Goal: Task Accomplishment & Management: Manage account settings

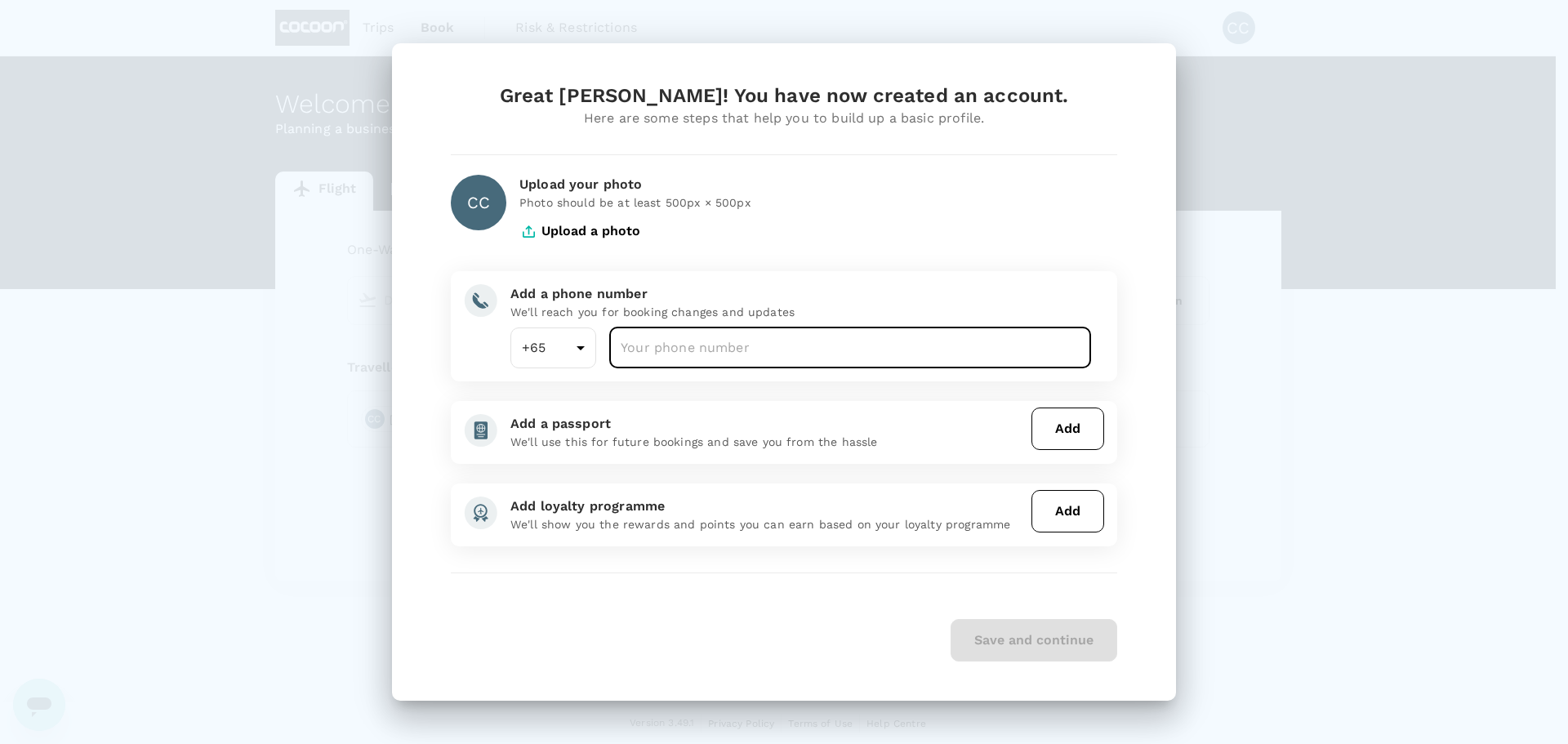
click at [712, 346] on input "number" at bounding box center [850, 348] width 482 height 41
type input "87630198"
click at [604, 231] on button "Upload a photo" at bounding box center [580, 231] width 121 height 41
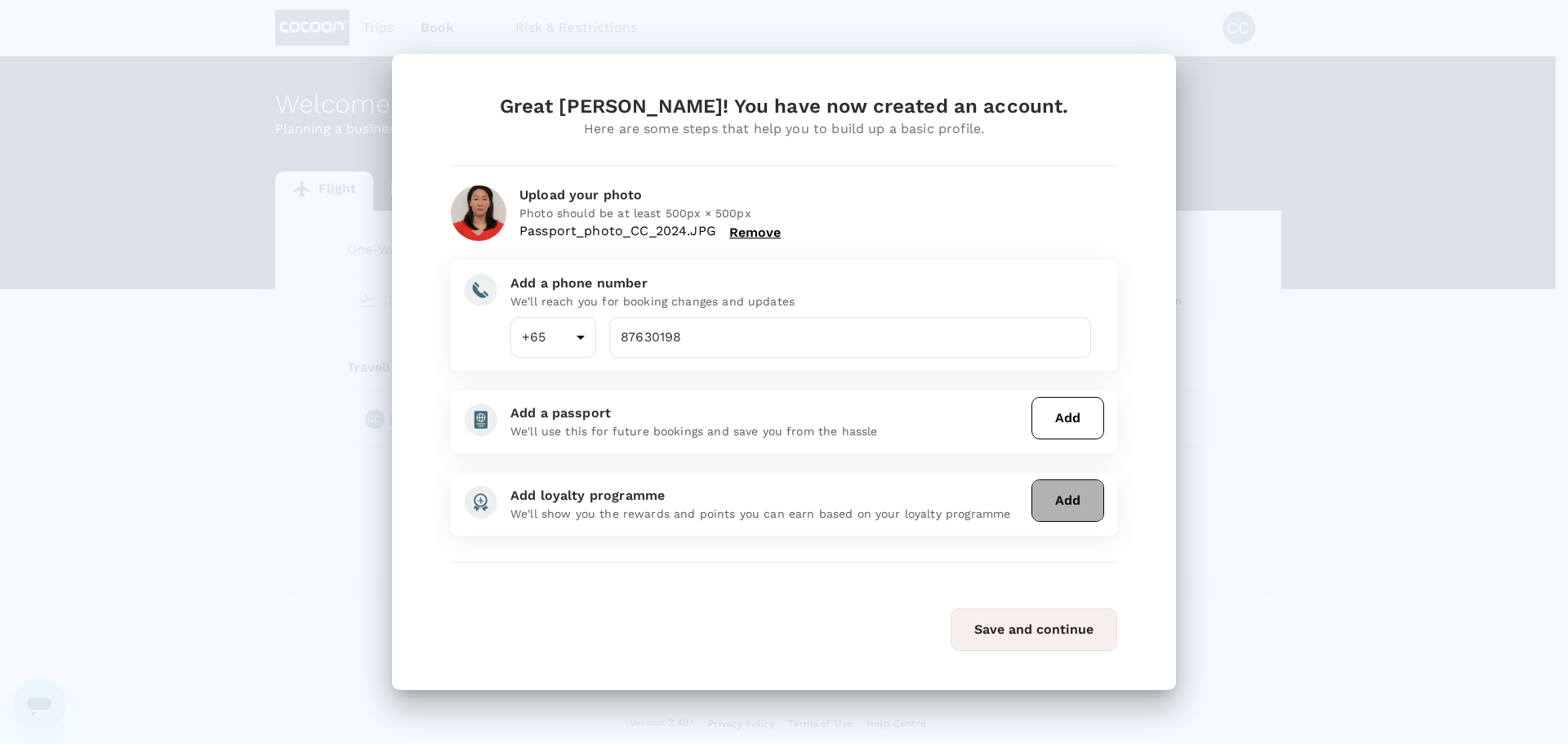
click at [1051, 502] on button "Add" at bounding box center [1068, 501] width 73 height 42
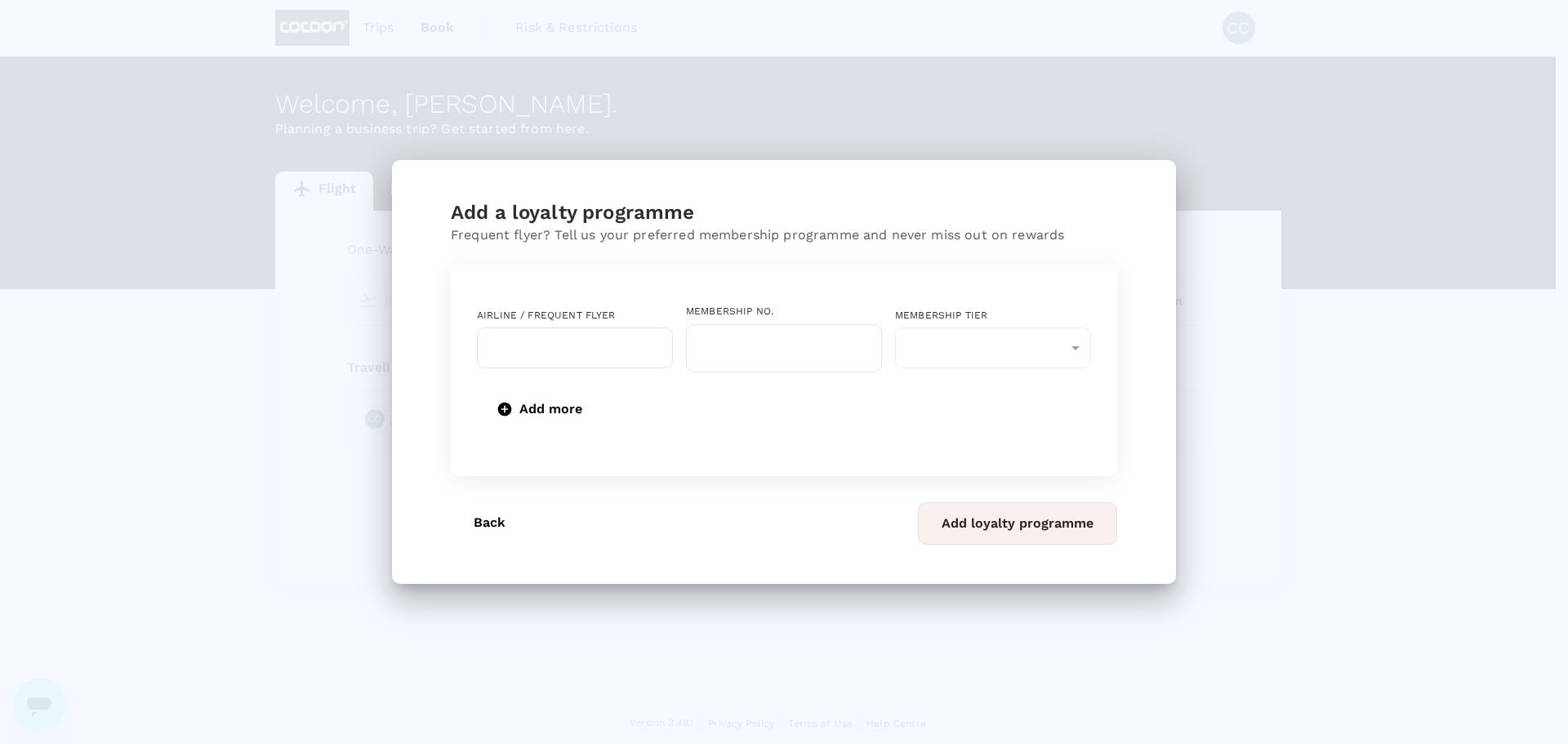
click at [598, 336] on input "text" at bounding box center [563, 348] width 157 height 31
click at [584, 394] on li "Singapore Airlines PPS Club/ KrisFlyer" at bounding box center [575, 399] width 196 height 49
type input "Singapore Airlines PPS Club/ KrisFlyer"
click at [760, 340] on input "text" at bounding box center [784, 349] width 196 height 48
click at [714, 354] on input "text" at bounding box center [784, 349] width 196 height 48
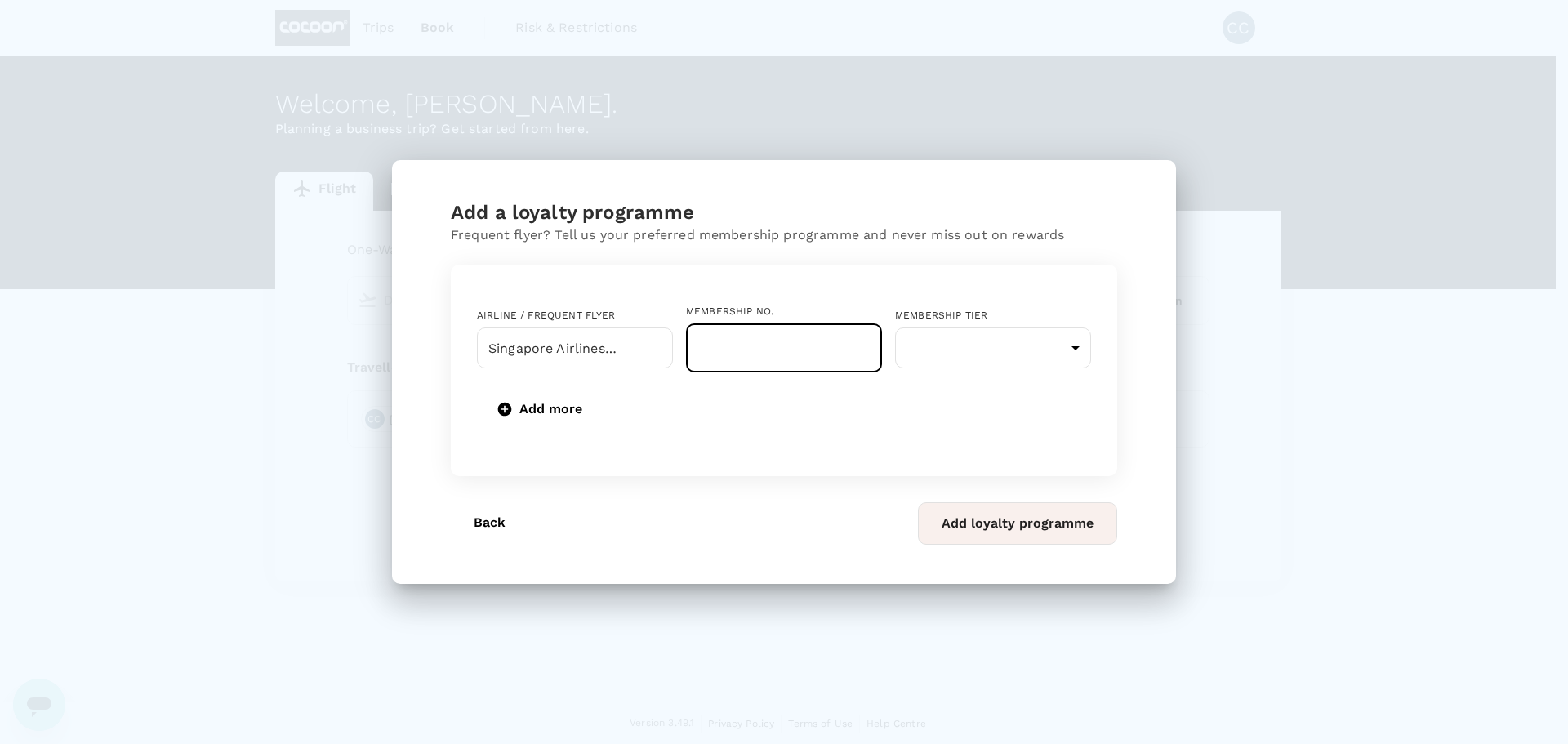
paste input "8869780503"
type input "8869780503"
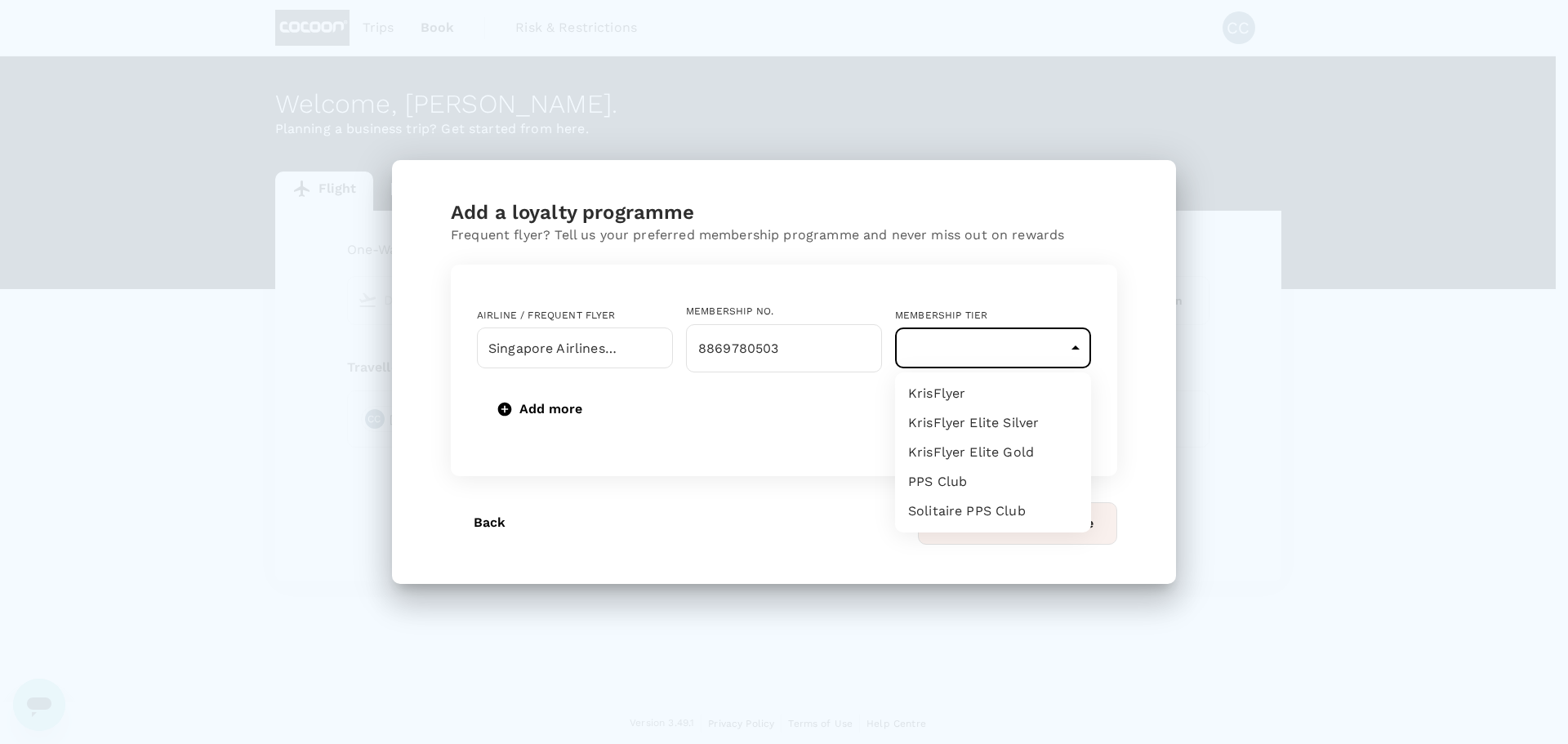
click at [1023, 337] on body "Trips Book Risk & Restrictions CC Welcome , [PERSON_NAME] . Planning a business…" at bounding box center [784, 373] width 1568 height 746
click at [989, 403] on li "KrisFlyer" at bounding box center [994, 394] width 196 height 29
type input "1"
click at [564, 418] on button "Add more" at bounding box center [541, 409] width 129 height 42
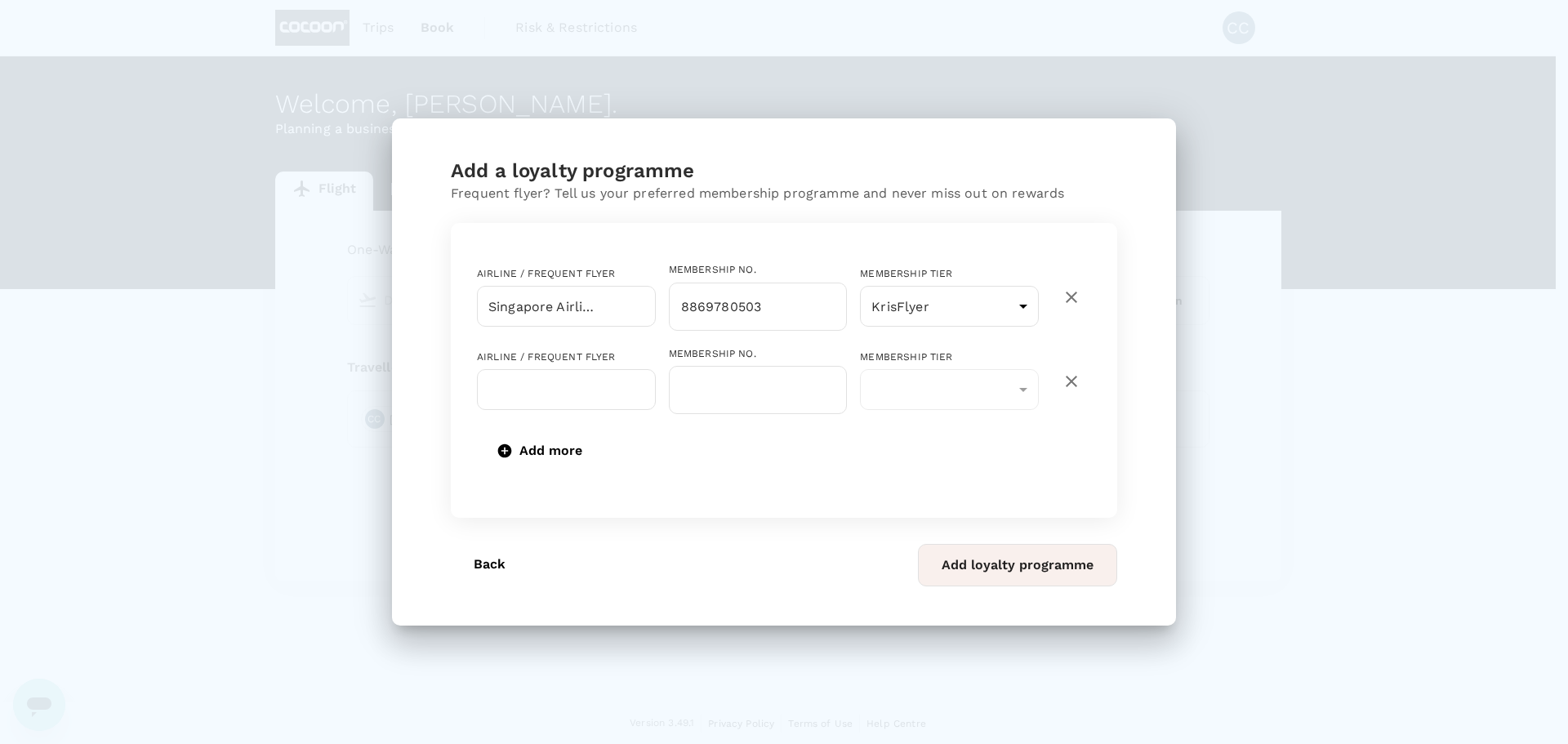
click at [575, 387] on input "text" at bounding box center [554, 389] width 139 height 31
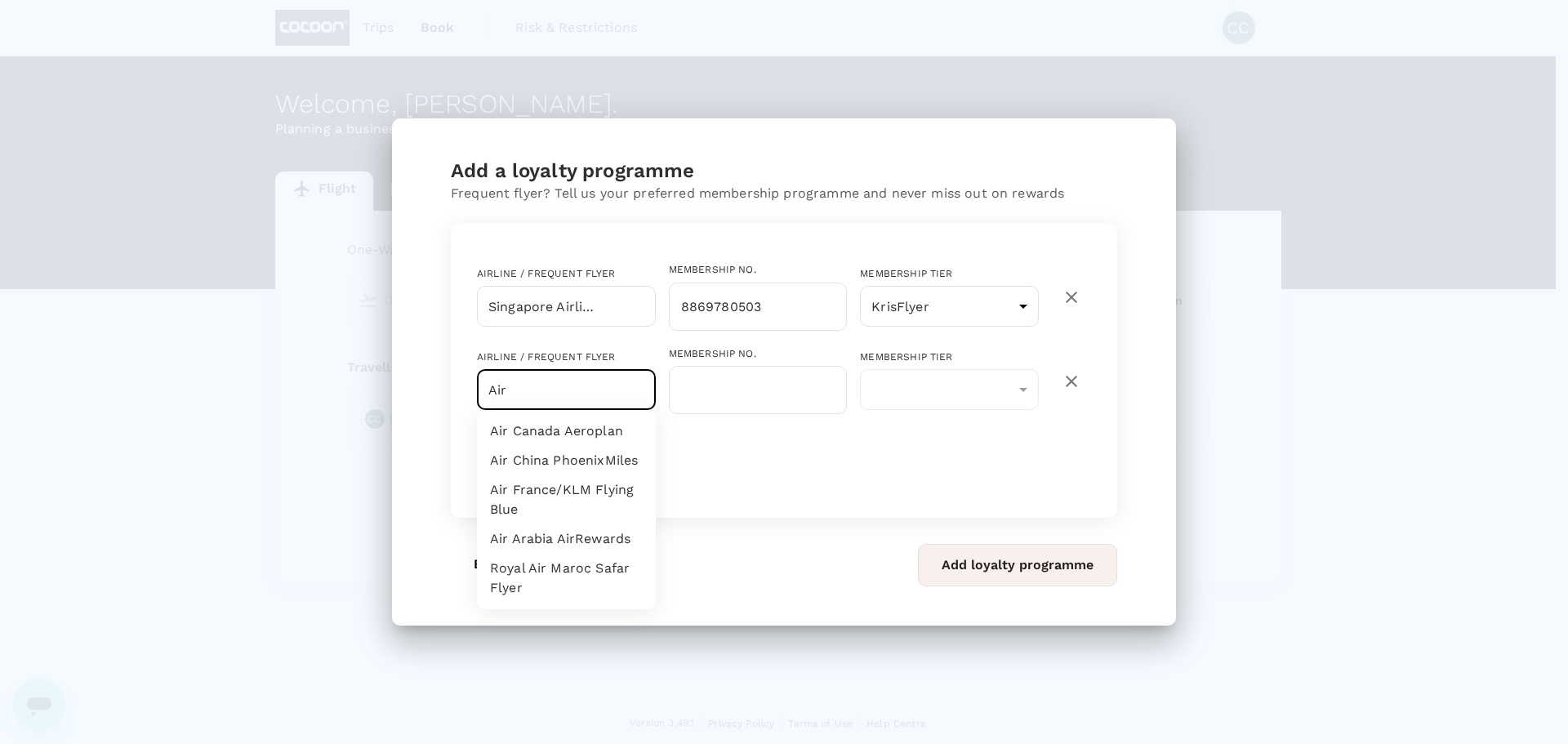
click at [580, 428] on li "Air Canada Aeroplan" at bounding box center [567, 431] width 179 height 29
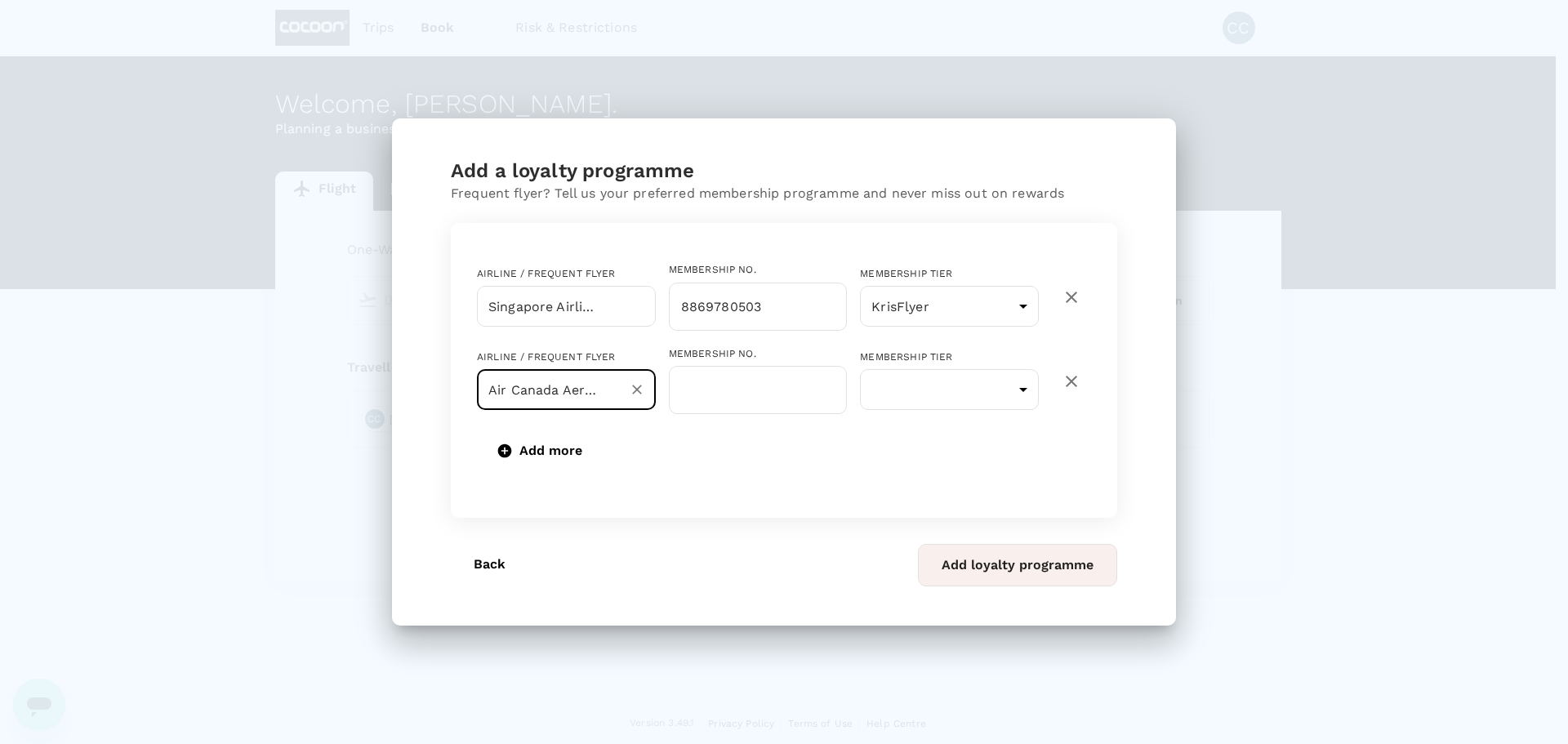
type input "Air Canada Aeroplan"
click at [716, 381] on input "text" at bounding box center [759, 390] width 179 height 48
paste input "760 673 749"
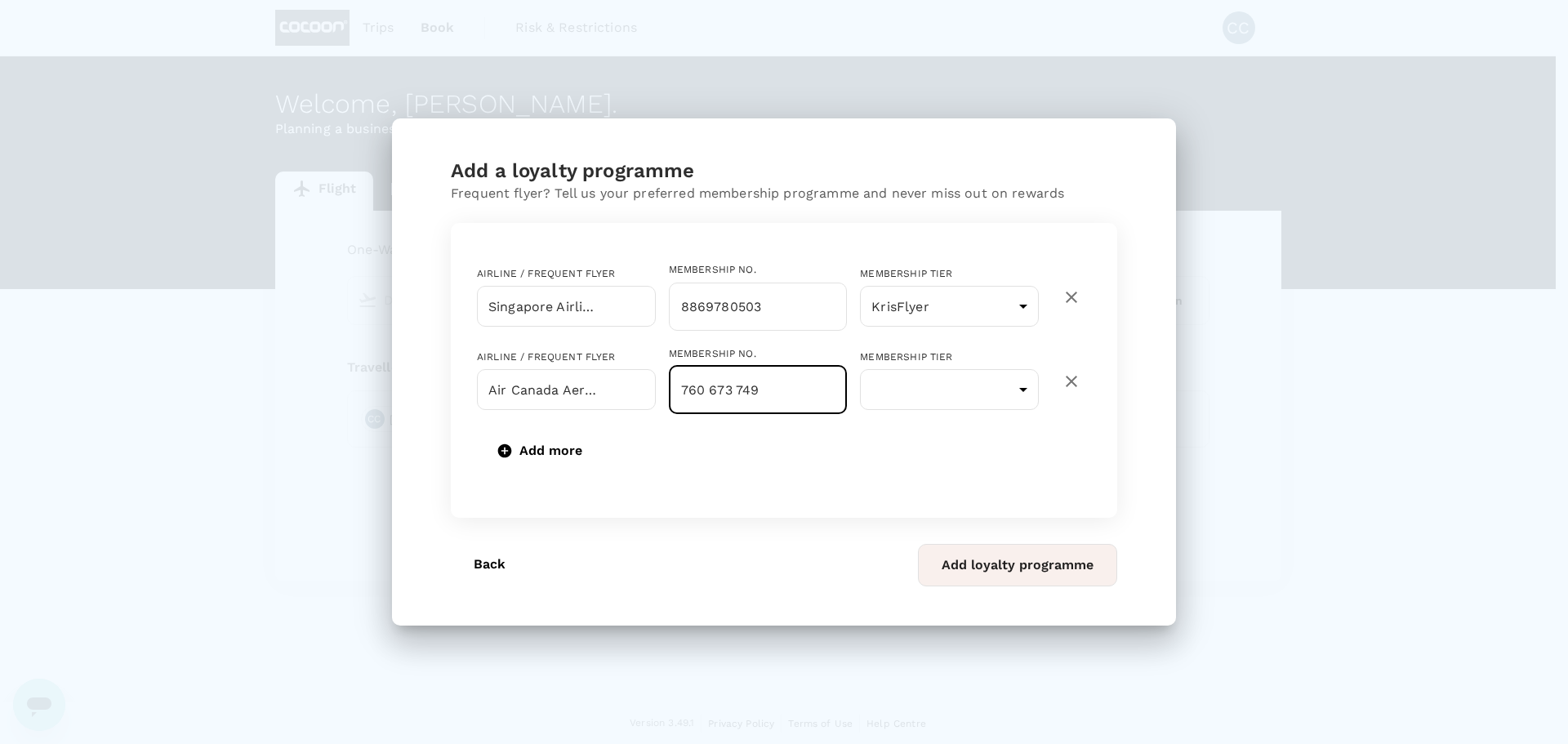
type input "760 673 749"
click at [1024, 379] on body "Trips Book Risk & Restrictions CC Welcome , [PERSON_NAME] . Planning a business…" at bounding box center [784, 373] width 1568 height 746
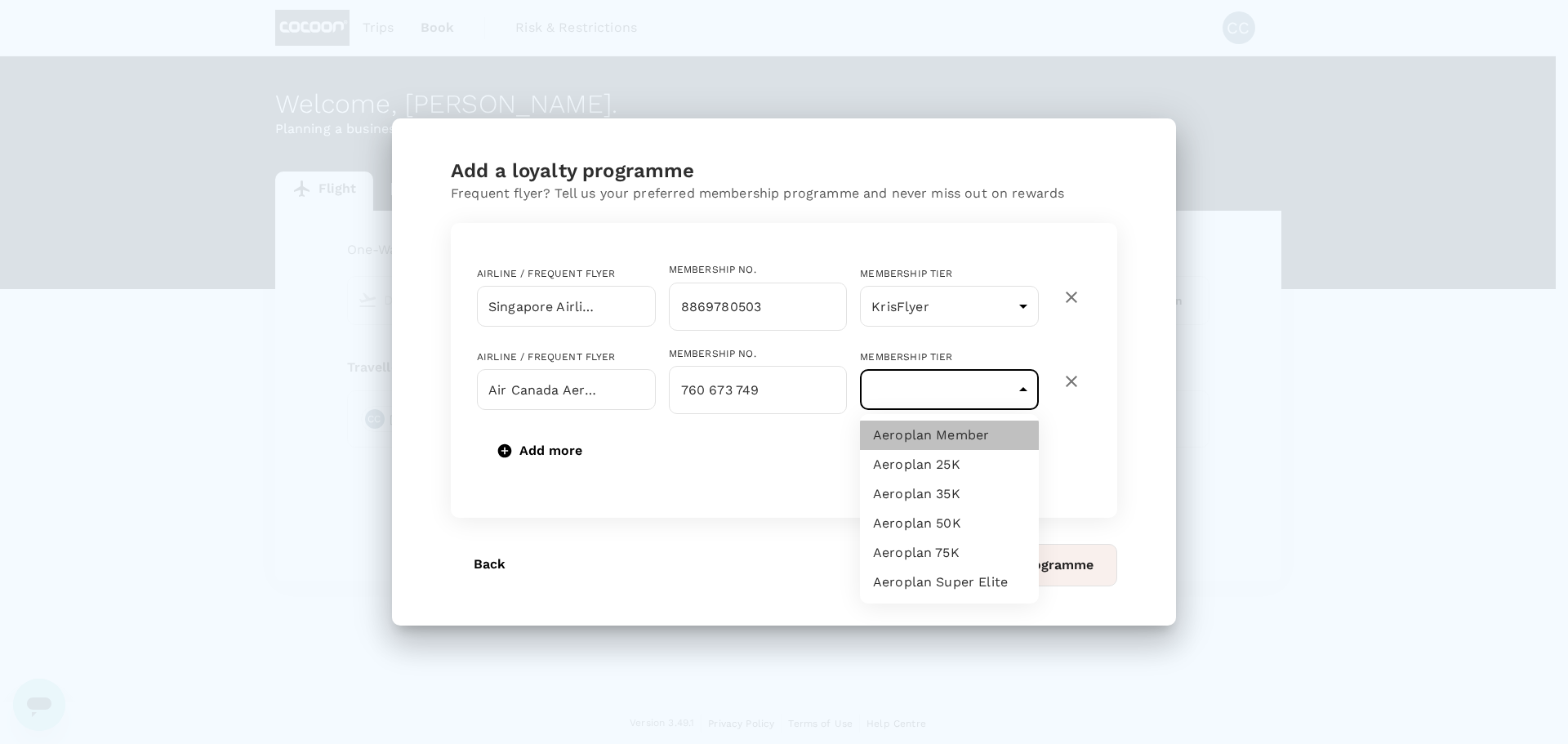
click at [986, 438] on li "Aeroplan Member" at bounding box center [950, 435] width 179 height 29
type input "1"
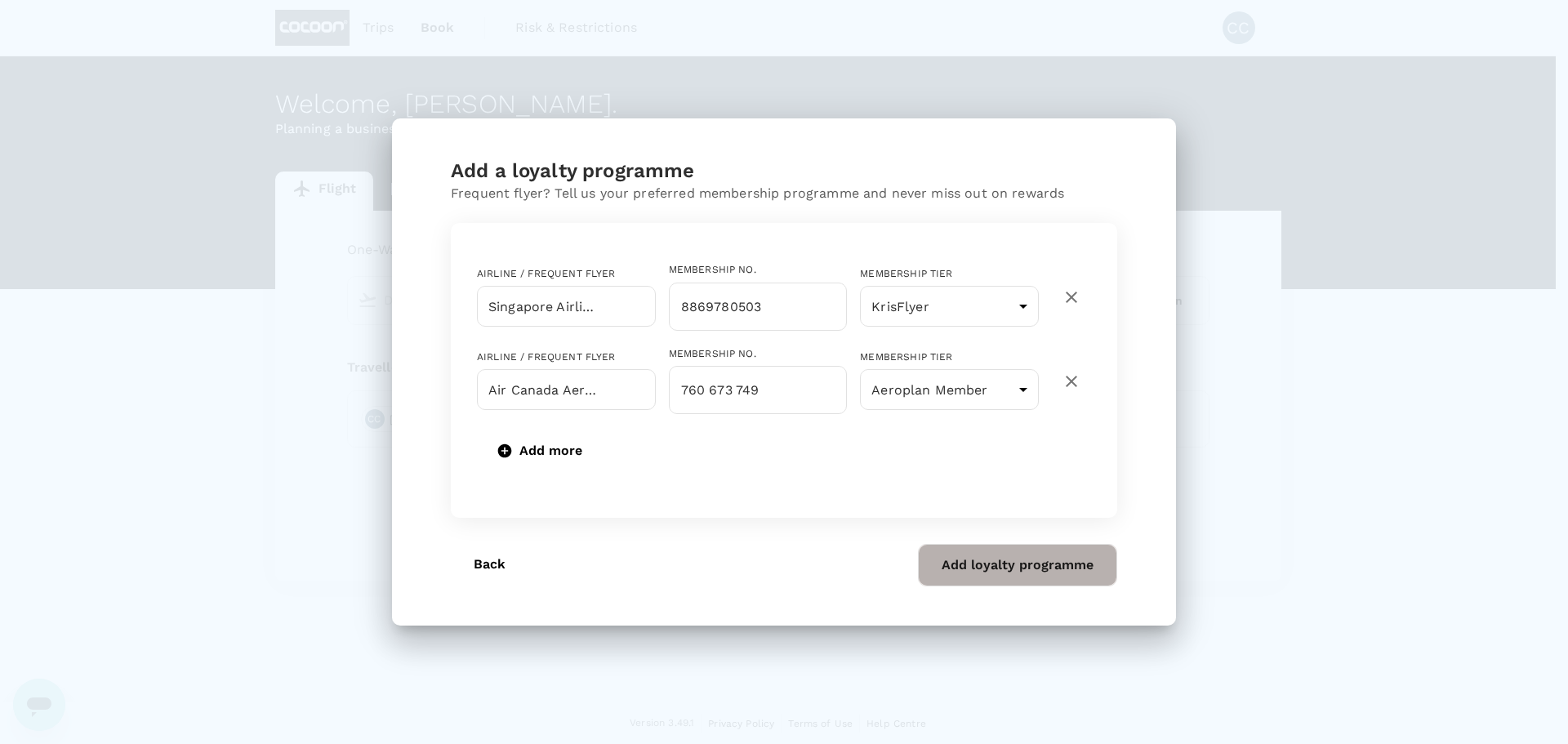
click at [1003, 565] on button "Add loyalty programme" at bounding box center [1018, 565] width 199 height 42
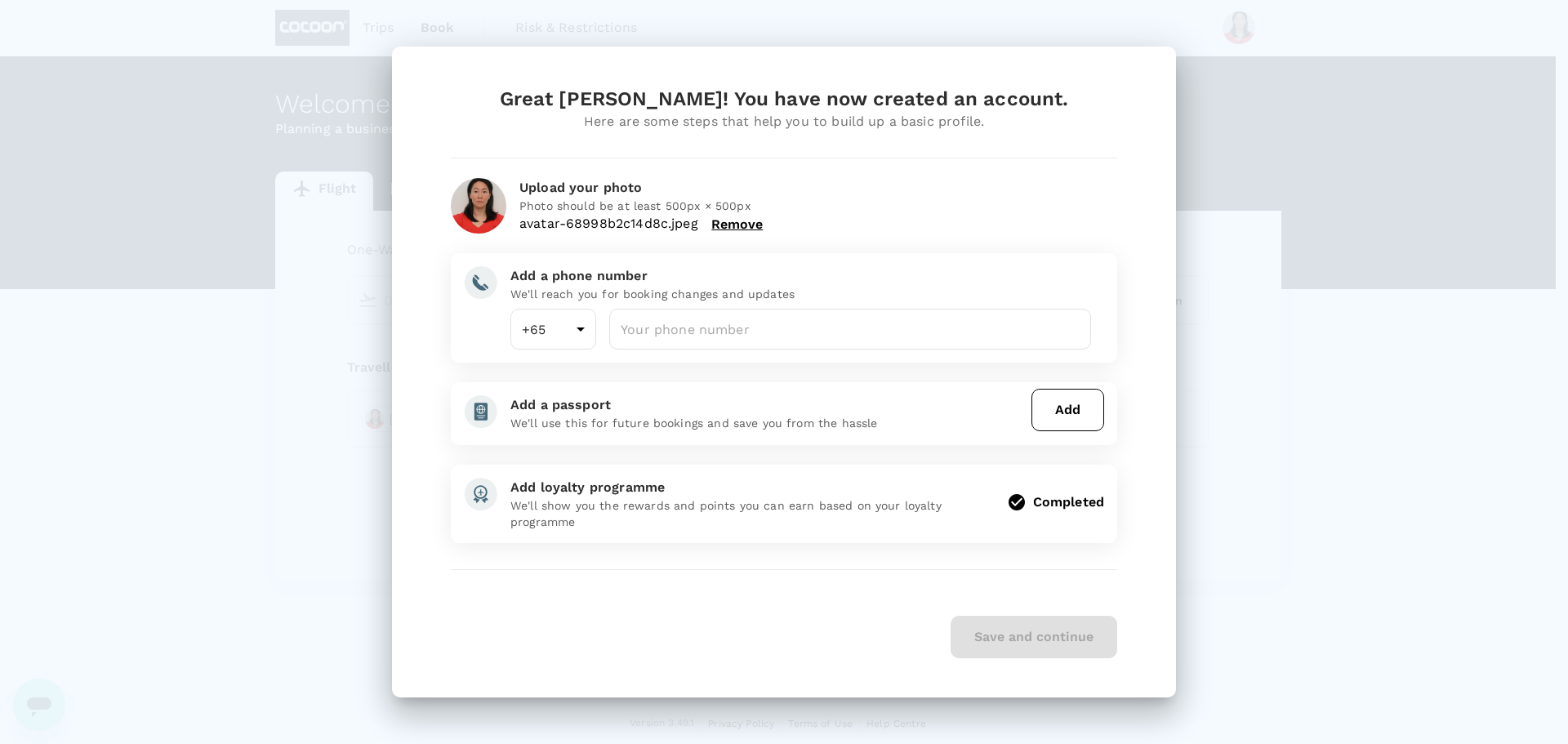
click at [838, 522] on p "We'll show you the rewards and points you can earn based on your loyalty progra…" at bounding box center [752, 513] width 484 height 32
click at [1048, 624] on div "Save and continue" at bounding box center [784, 637] width 667 height 42
click at [723, 331] on input "number" at bounding box center [850, 329] width 482 height 41
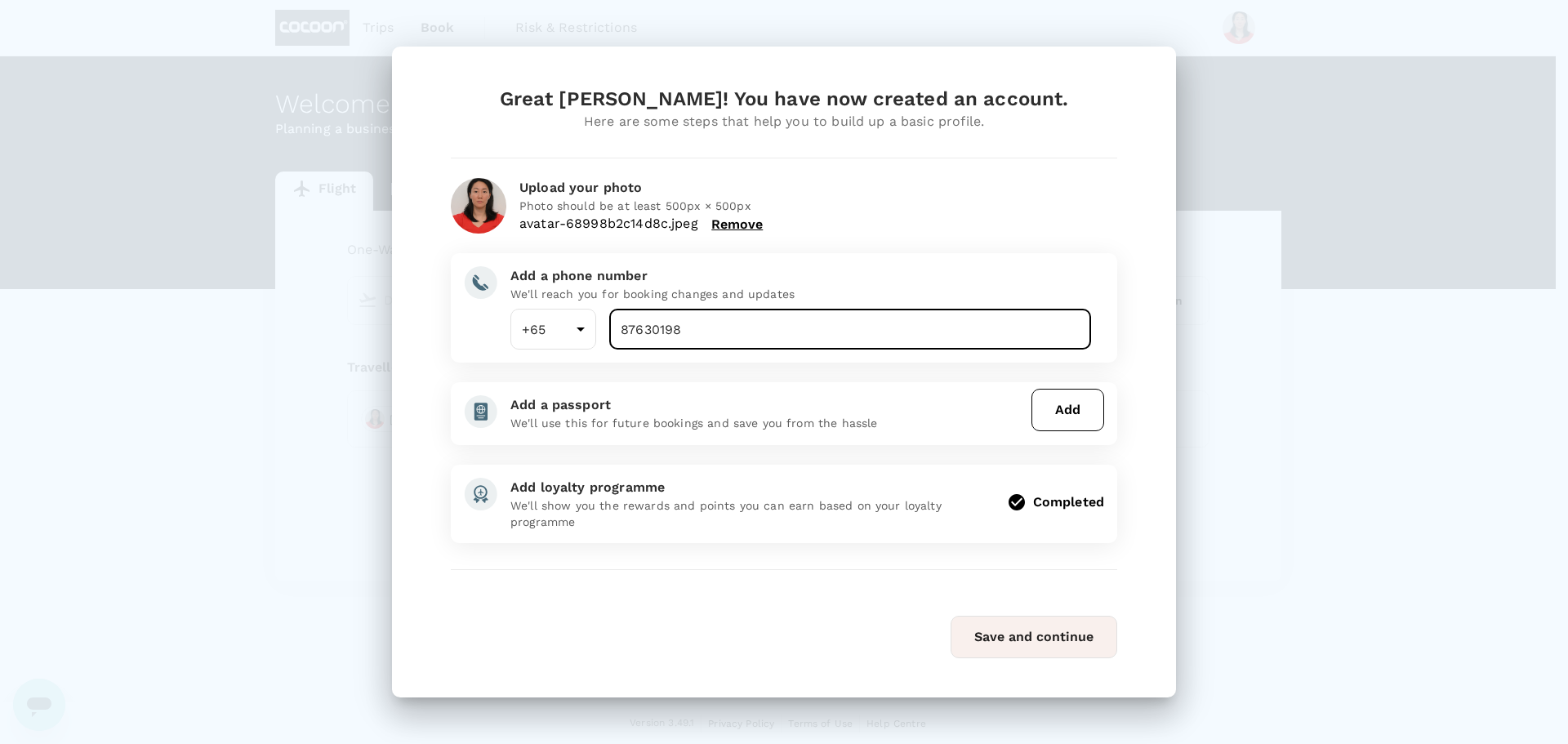
type input "87630198"
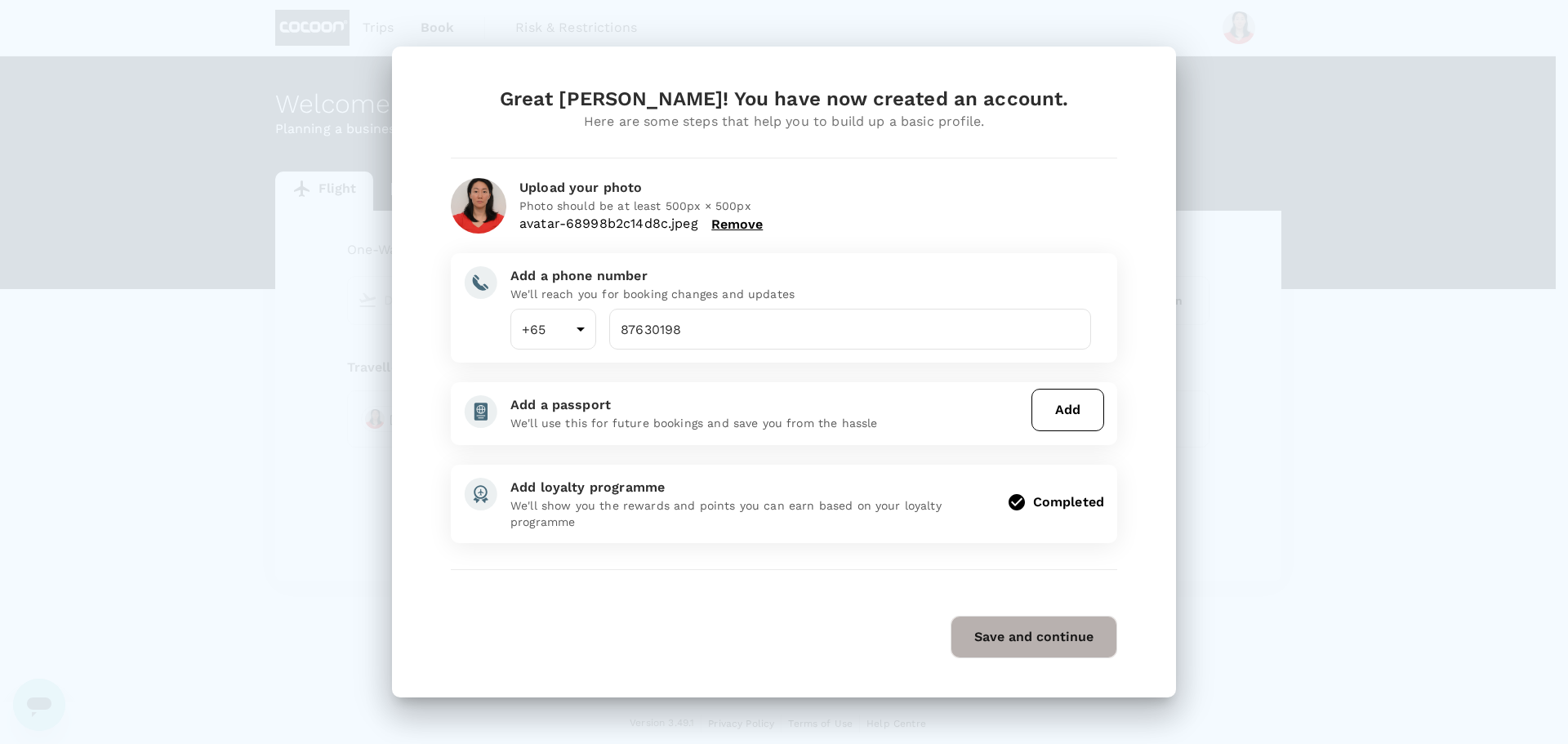
click at [1049, 639] on button "Save and continue" at bounding box center [1033, 637] width 167 height 42
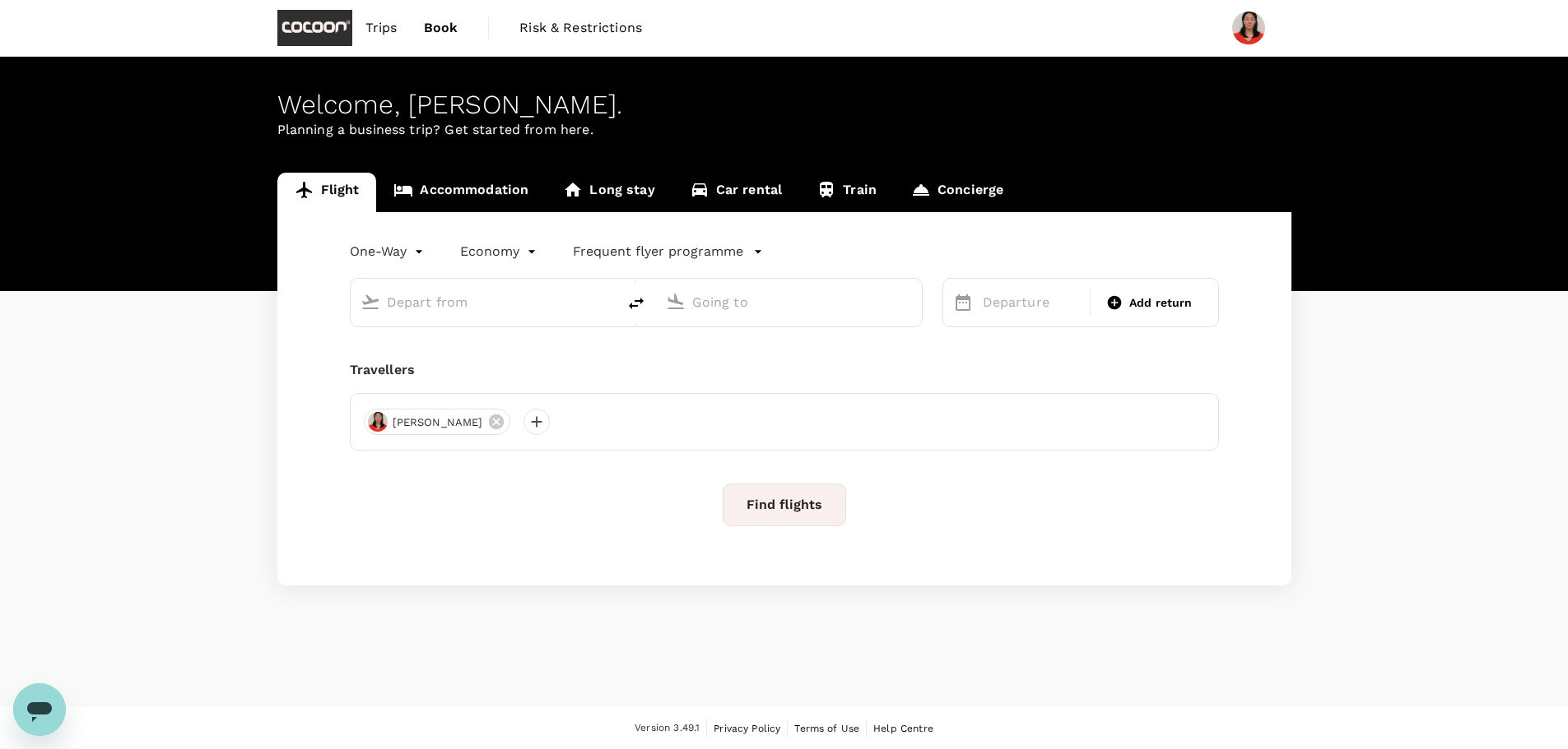
click at [749, 248] on icon "button" at bounding box center [758, 252] width 17 height 17
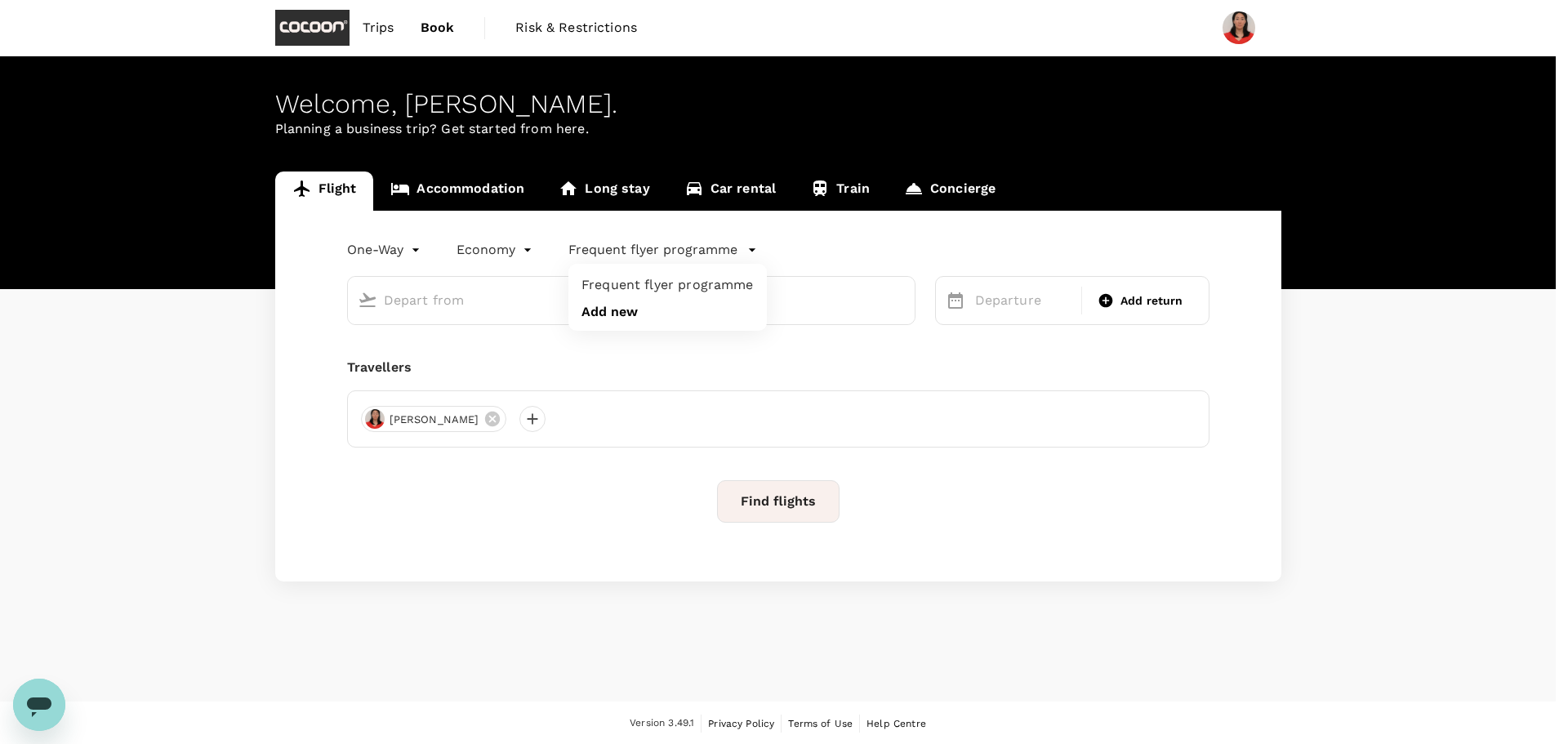
click at [638, 309] on li "Add new" at bounding box center [667, 312] width 198 height 25
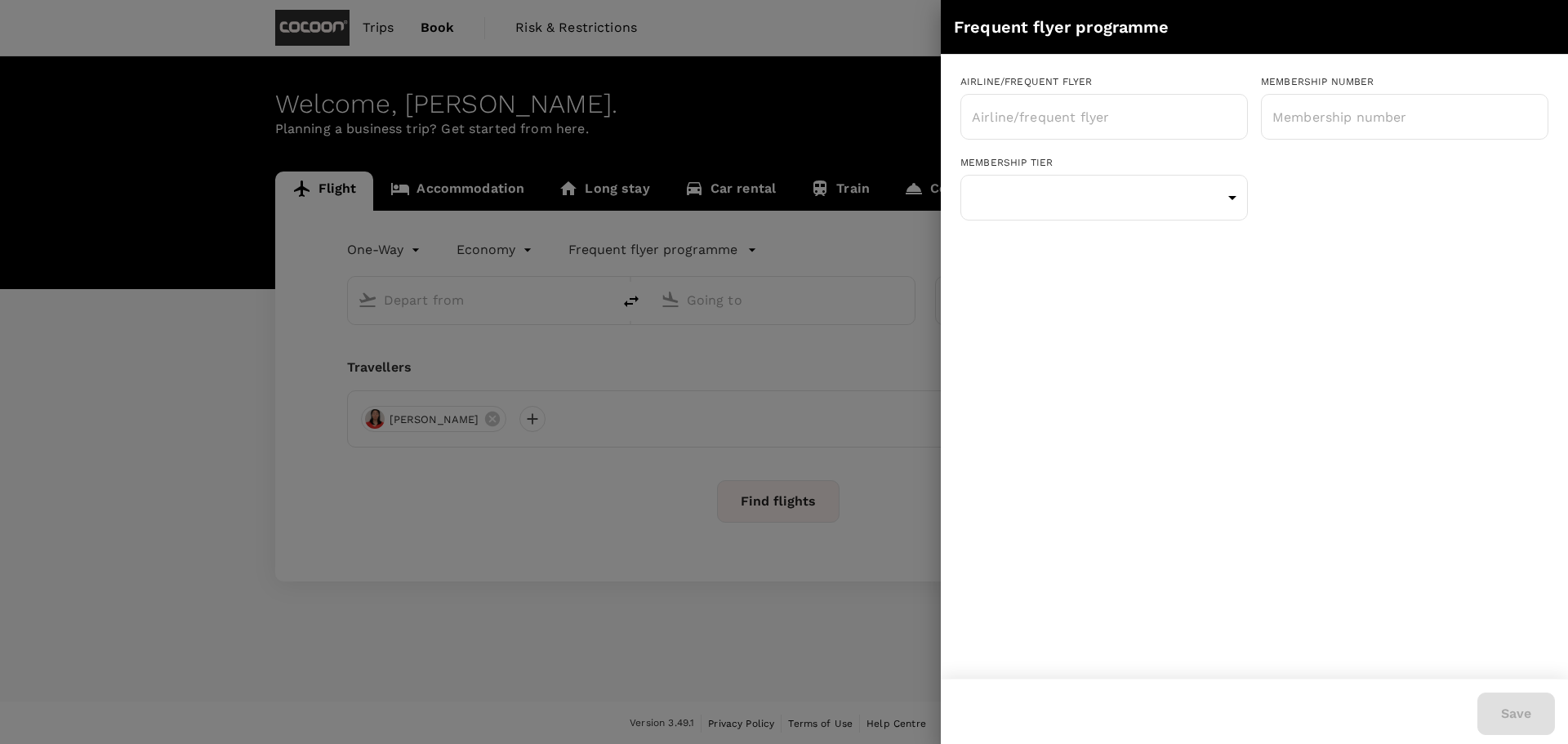
click at [1056, 110] on input "text" at bounding box center [1092, 116] width 248 height 31
click at [1055, 161] on li "Emirates Skywards" at bounding box center [1104, 160] width 287 height 29
type input "Emirates Skywards"
click at [1360, 122] on input "text" at bounding box center [1404, 116] width 287 height 41
paste input "716114534"
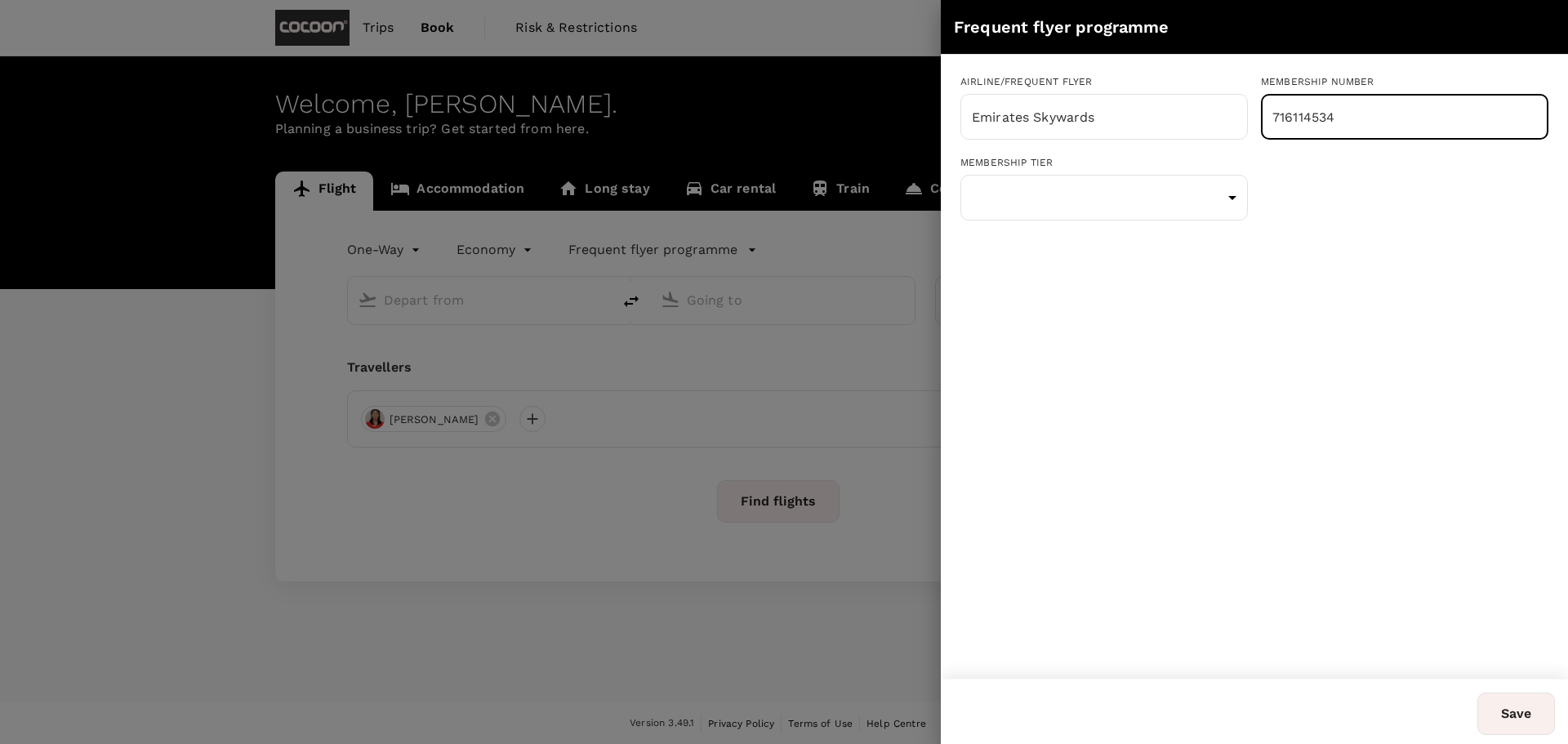
type input "716114534"
click at [1229, 208] on body "Trips Book Risk & Restrictions Welcome , [PERSON_NAME] . Planning a business tr…" at bounding box center [784, 373] width 1568 height 746
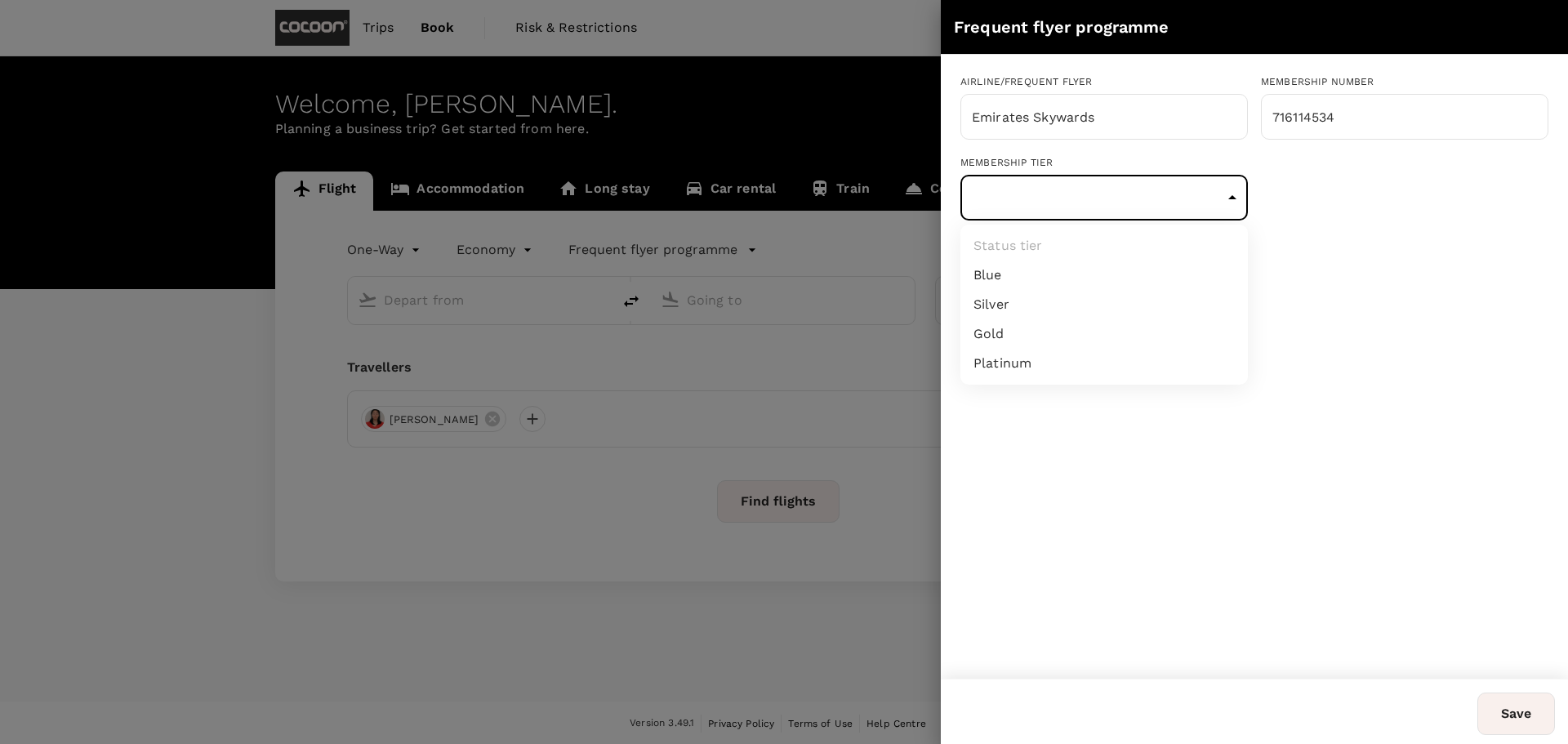
click at [1136, 271] on li "Blue" at bounding box center [1104, 275] width 287 height 29
type input "1"
click at [1524, 728] on button "Save" at bounding box center [1516, 713] width 77 height 42
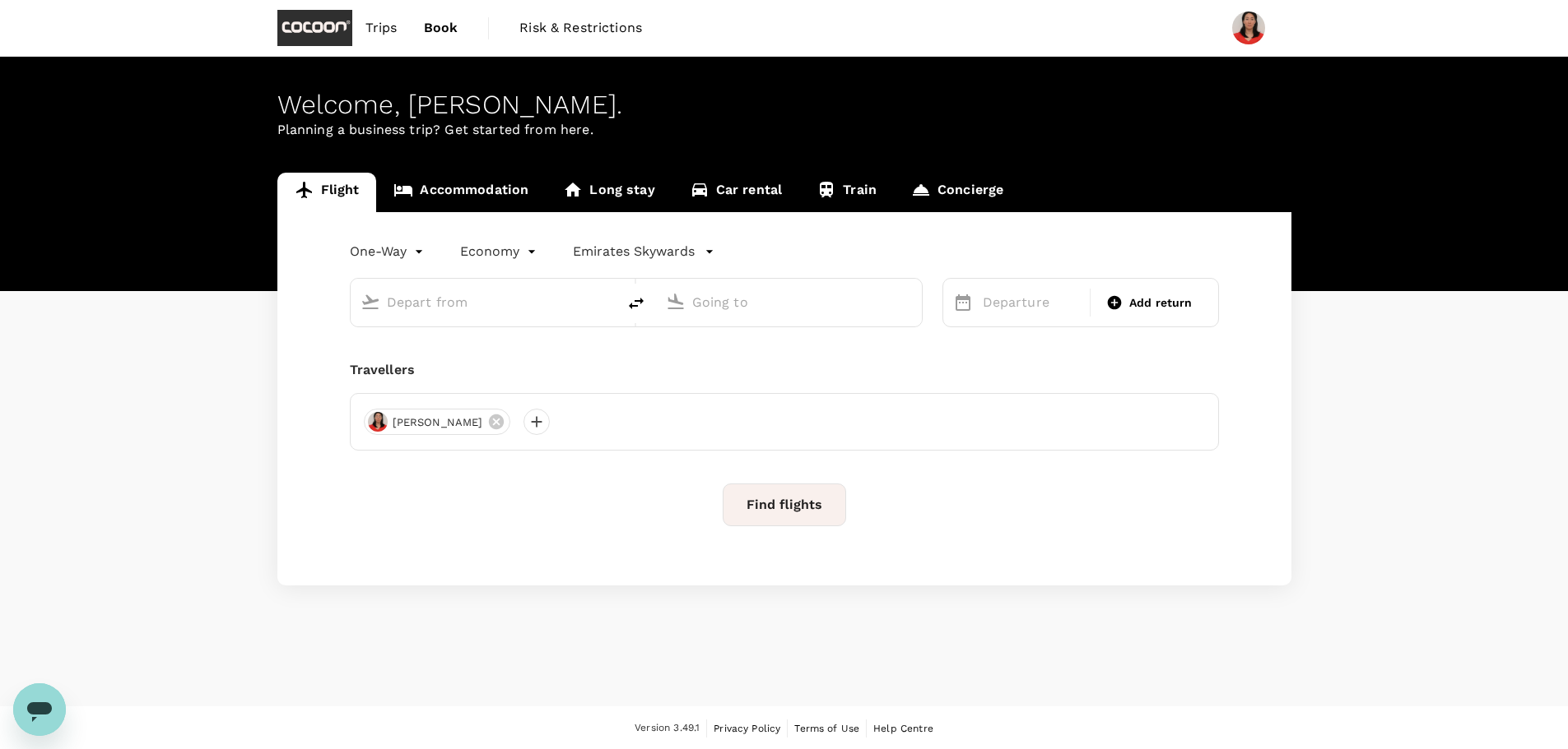
click at [833, 382] on div "Travellers [PERSON_NAME]" at bounding box center [784, 405] width 869 height 90
click at [707, 252] on icon "button" at bounding box center [709, 252] width 17 height 17
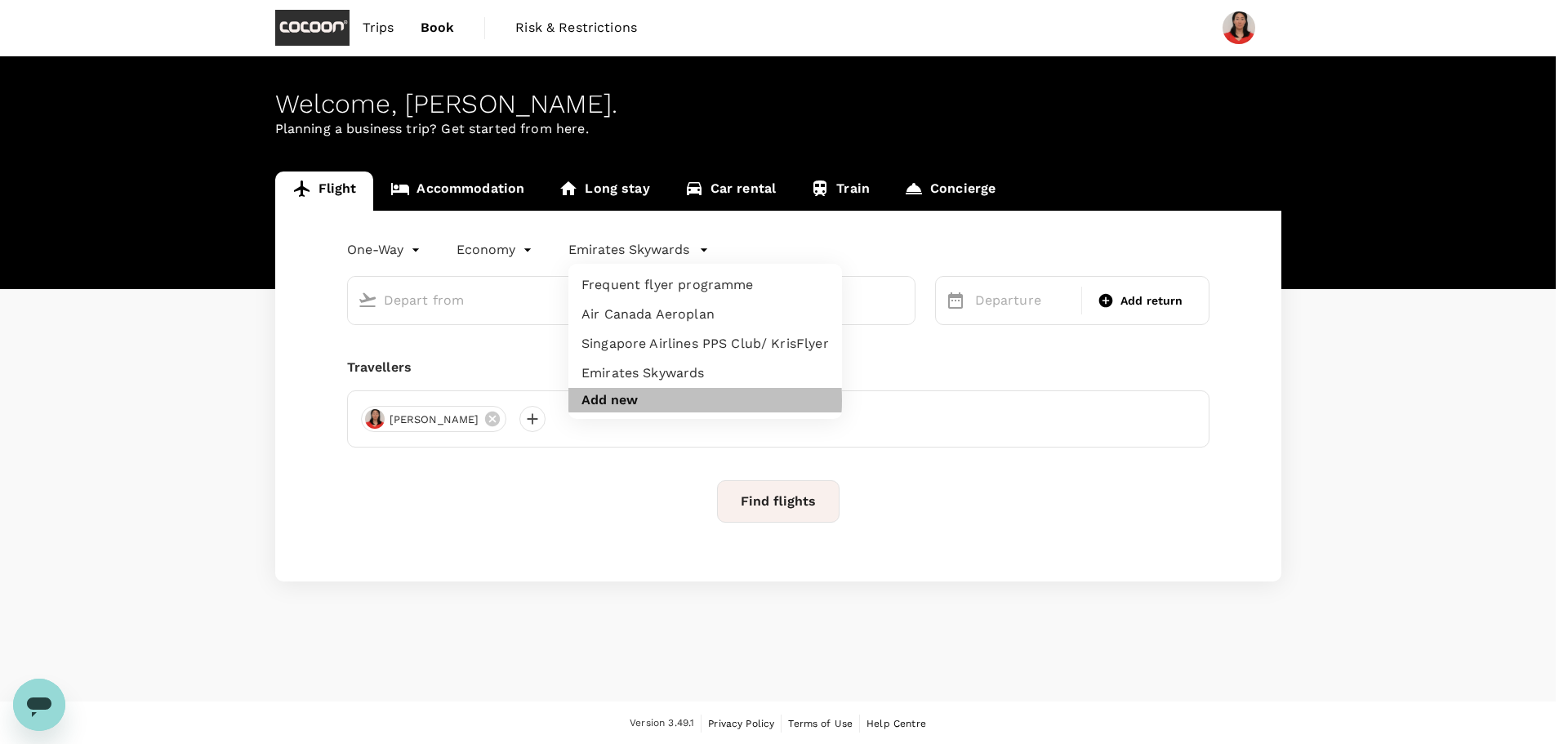
click at [597, 399] on button "Add new" at bounding box center [610, 400] width 56 height 15
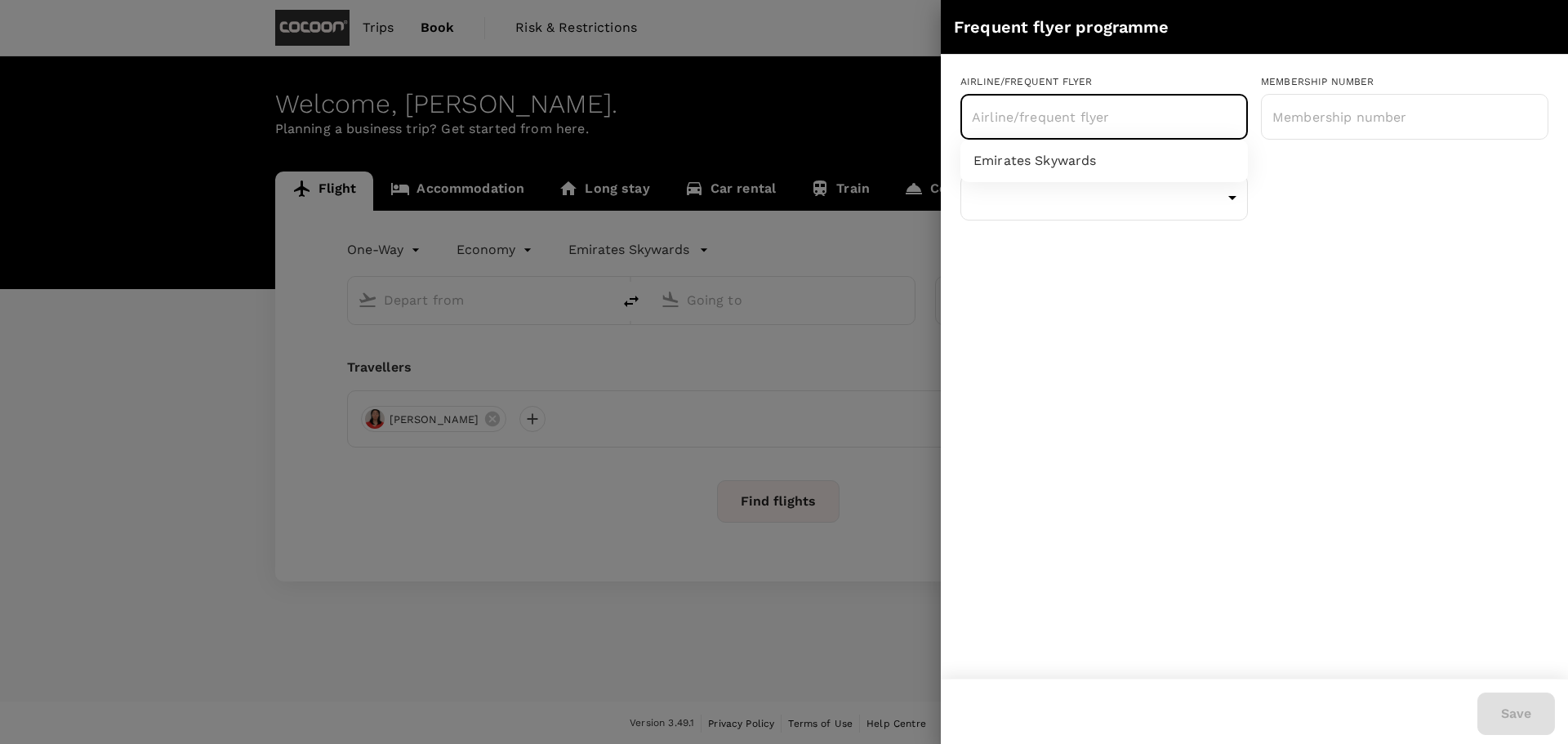
click at [1114, 130] on input "text" at bounding box center [1092, 116] width 248 height 31
click at [1103, 168] on li "Qantas Frequent Flyer" at bounding box center [1104, 160] width 287 height 29
type input "Qantas Frequent Flyer"
click at [717, 285] on div at bounding box center [784, 372] width 1568 height 744
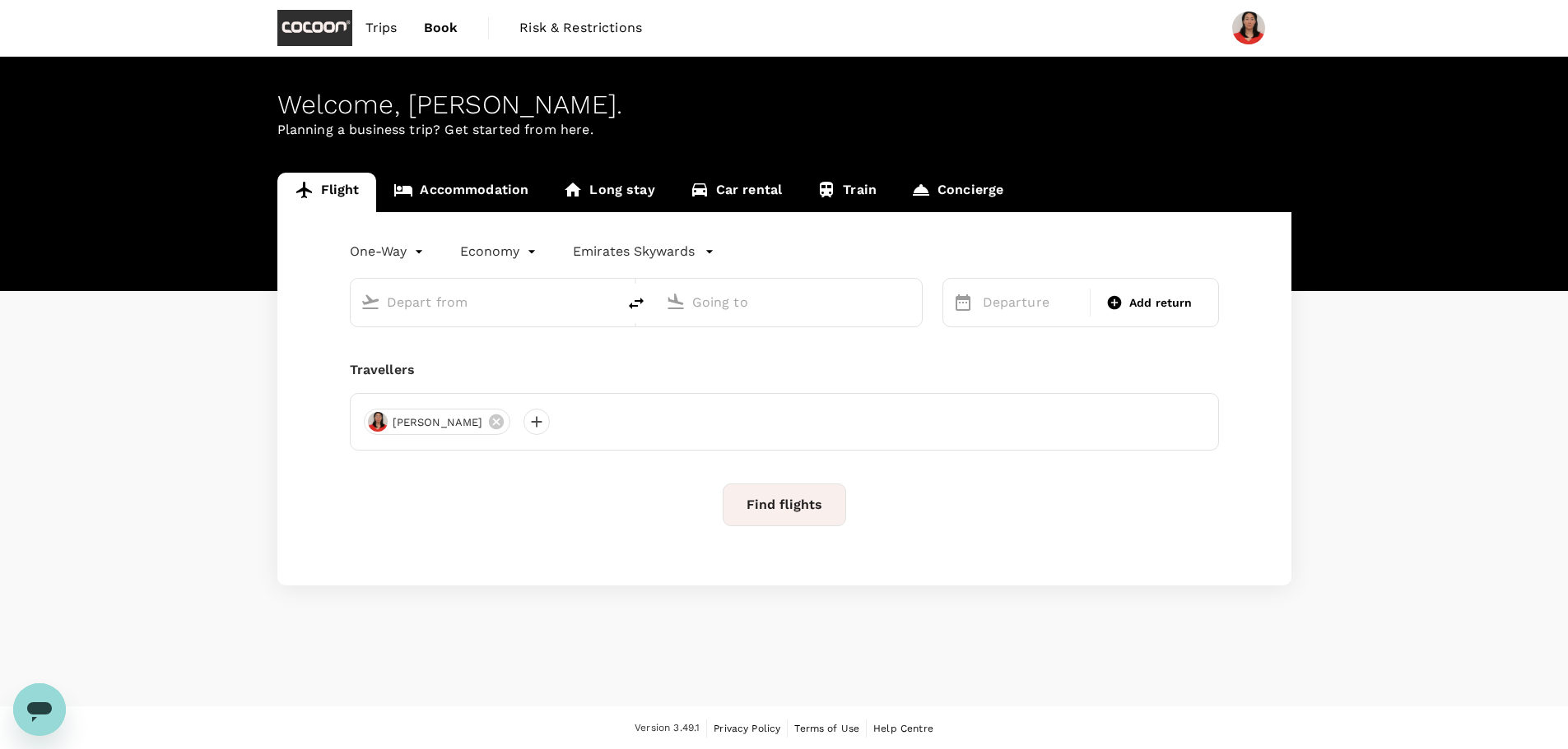
click at [420, 256] on body "Trips Book Risk & Restrictions Welcome , [PERSON_NAME] . Planning a business tr…" at bounding box center [784, 375] width 1568 height 751
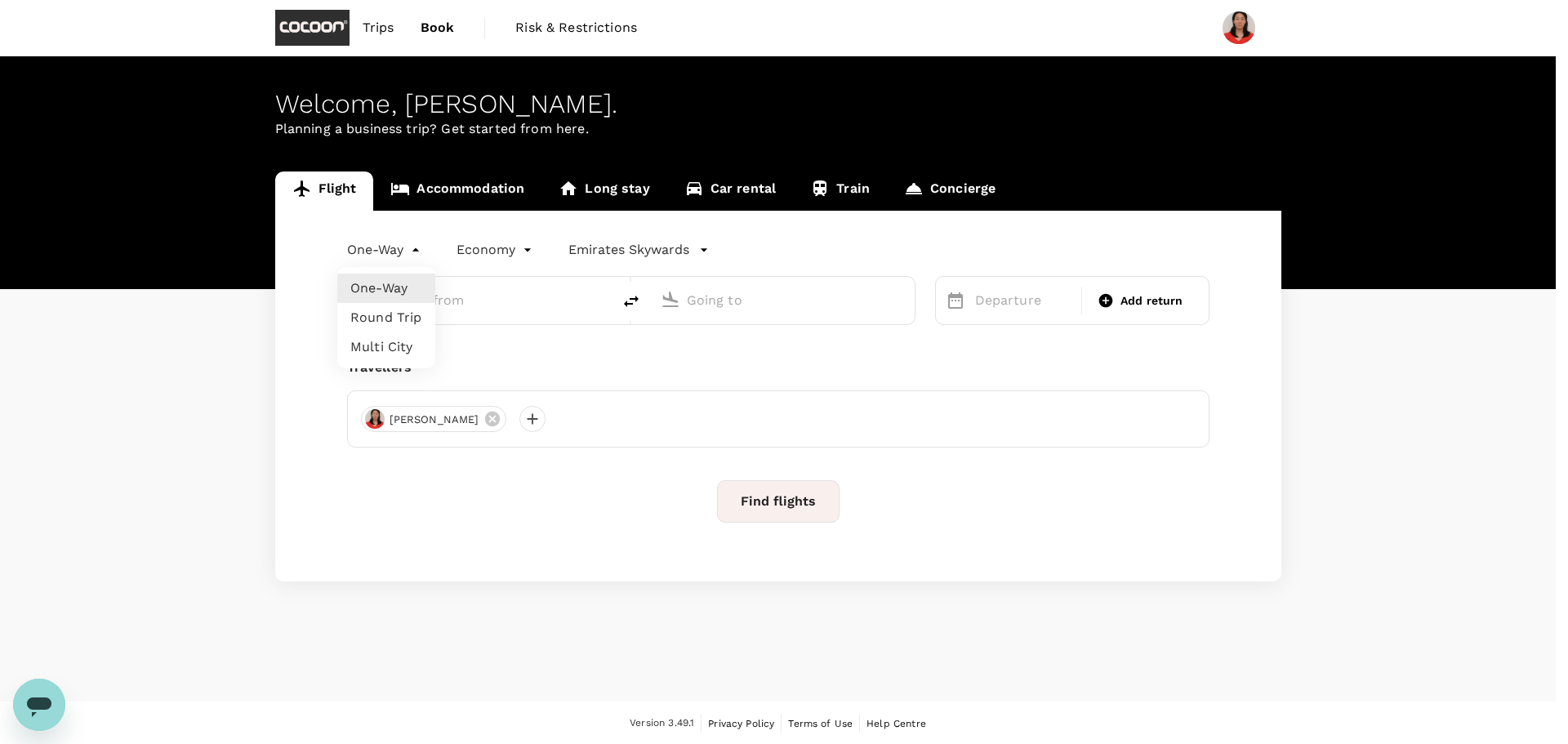
click at [697, 242] on div at bounding box center [784, 372] width 1568 height 744
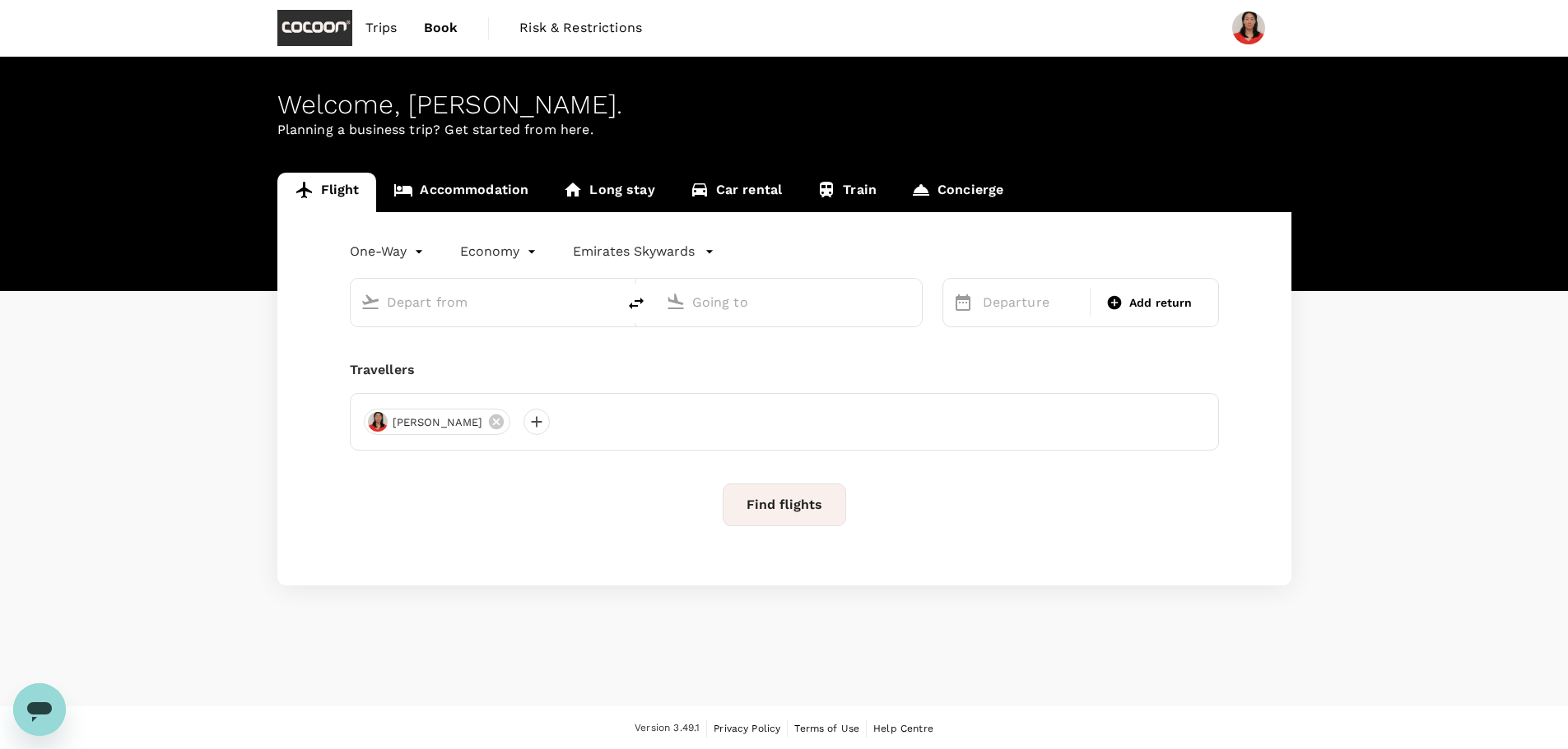
click at [712, 253] on icon "button" at bounding box center [709, 252] width 17 height 17
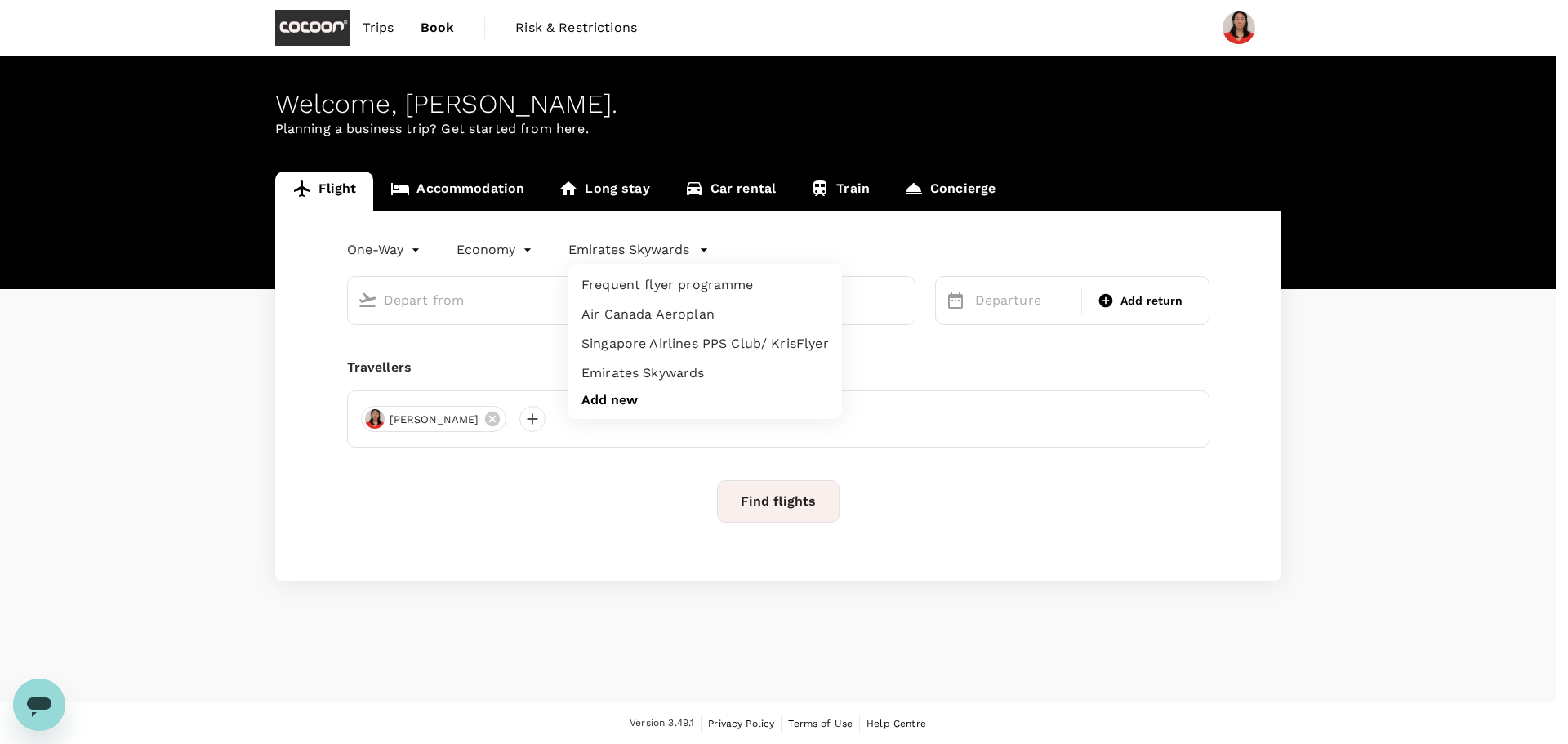
click at [642, 396] on li "Add new" at bounding box center [706, 400] width 274 height 25
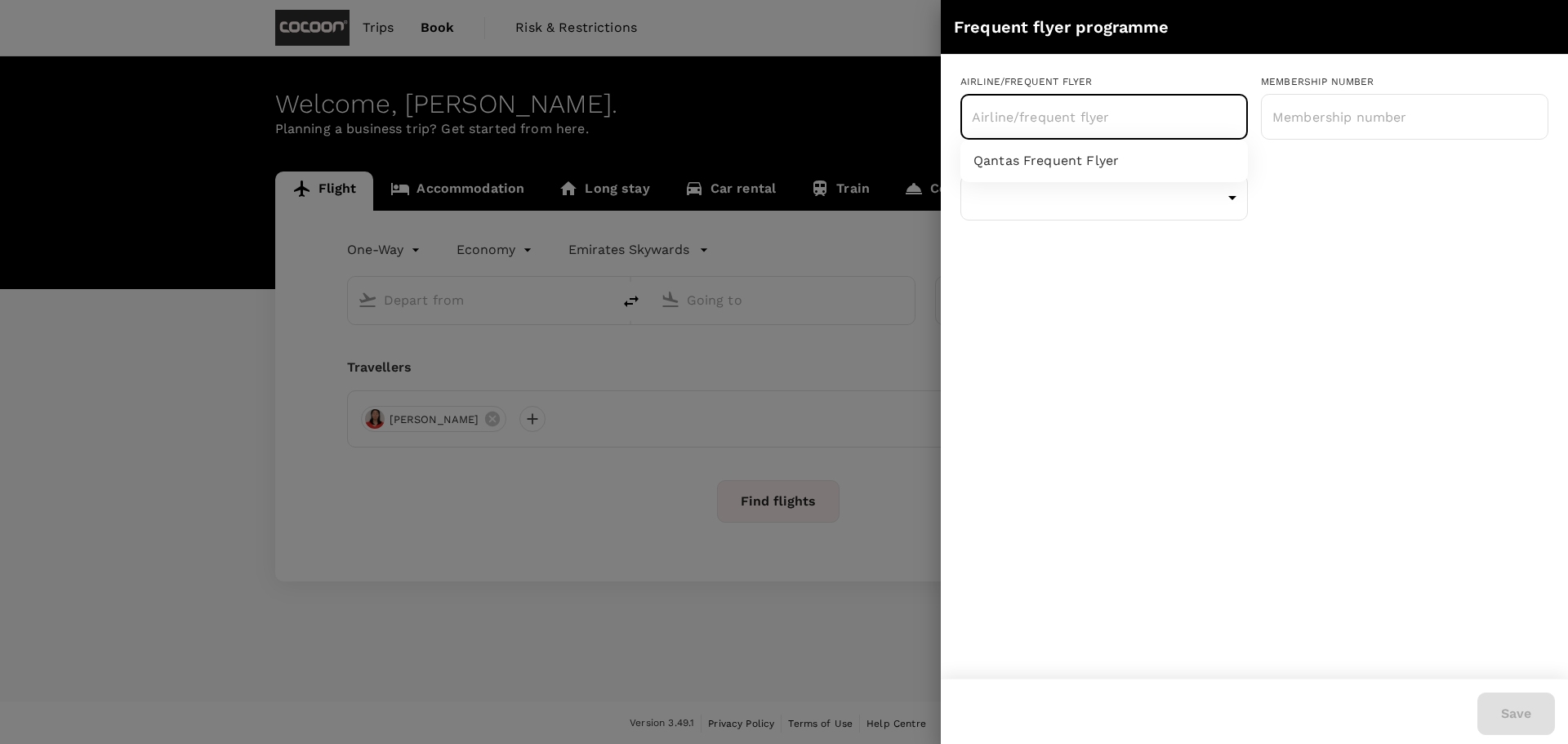
click at [1101, 123] on input "text" at bounding box center [1092, 116] width 248 height 31
click at [1097, 165] on li "Qantas Frequent Flyer" at bounding box center [1104, 160] width 287 height 29
type input "Qantas Frequent Flyer"
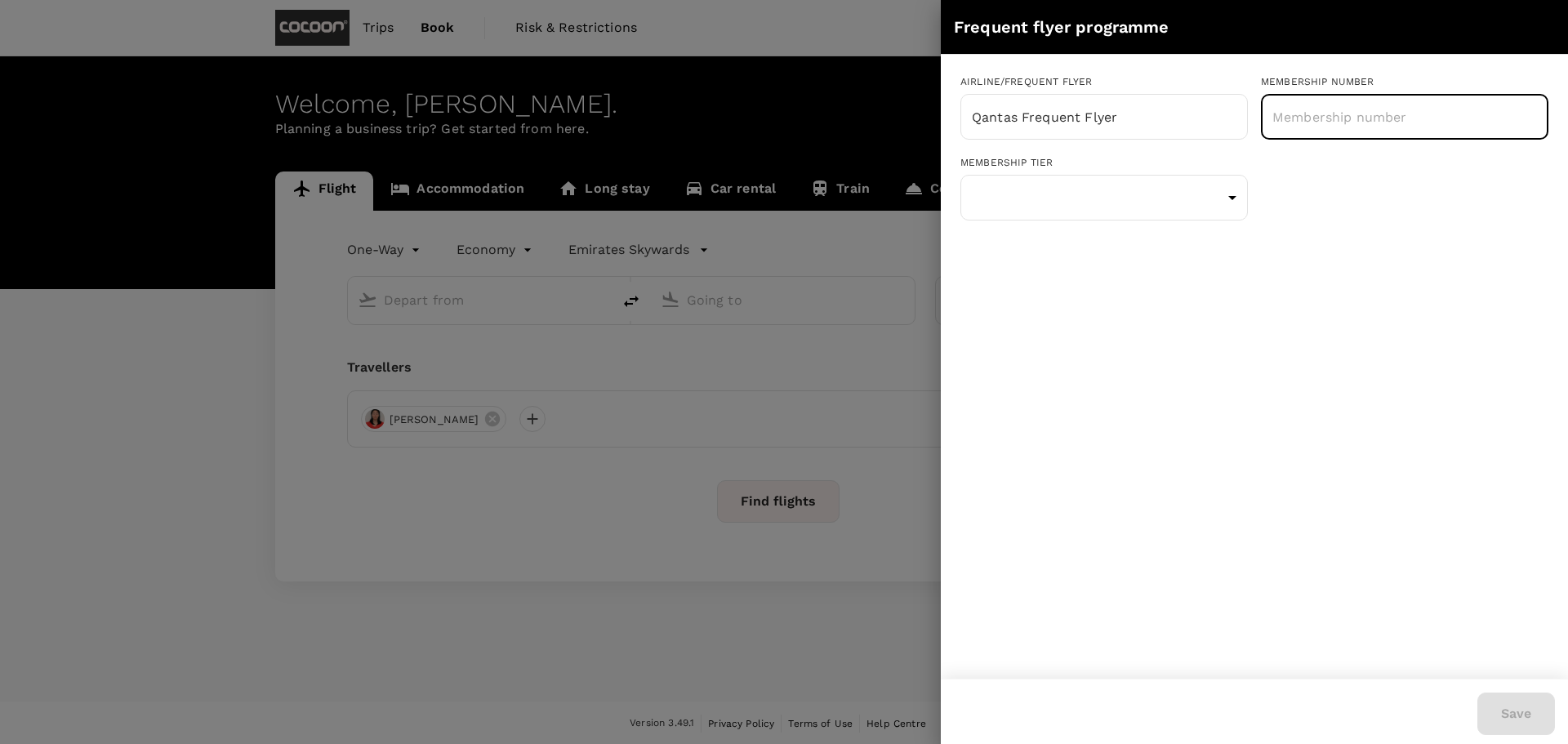
click at [1365, 123] on input "text" at bounding box center [1404, 116] width 287 height 41
paste input "1960382040"
type input "1960382040"
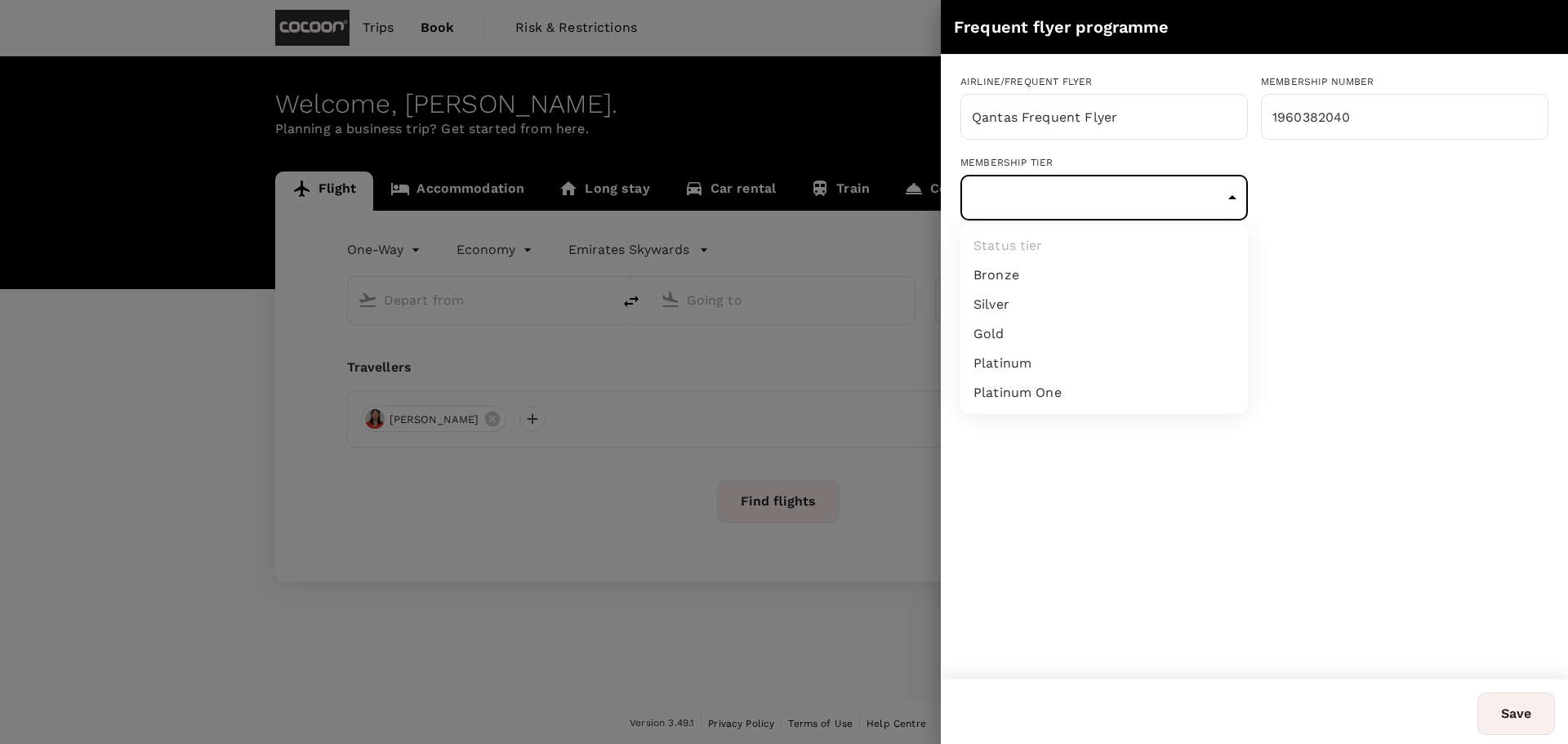
click at [1058, 196] on body "Trips Book Risk & Restrictions Welcome , [PERSON_NAME] . Planning a business tr…" at bounding box center [784, 373] width 1568 height 746
click at [1023, 275] on li "Bronze" at bounding box center [1104, 275] width 287 height 29
type input "1"
click at [1521, 706] on button "Save" at bounding box center [1516, 713] width 77 height 42
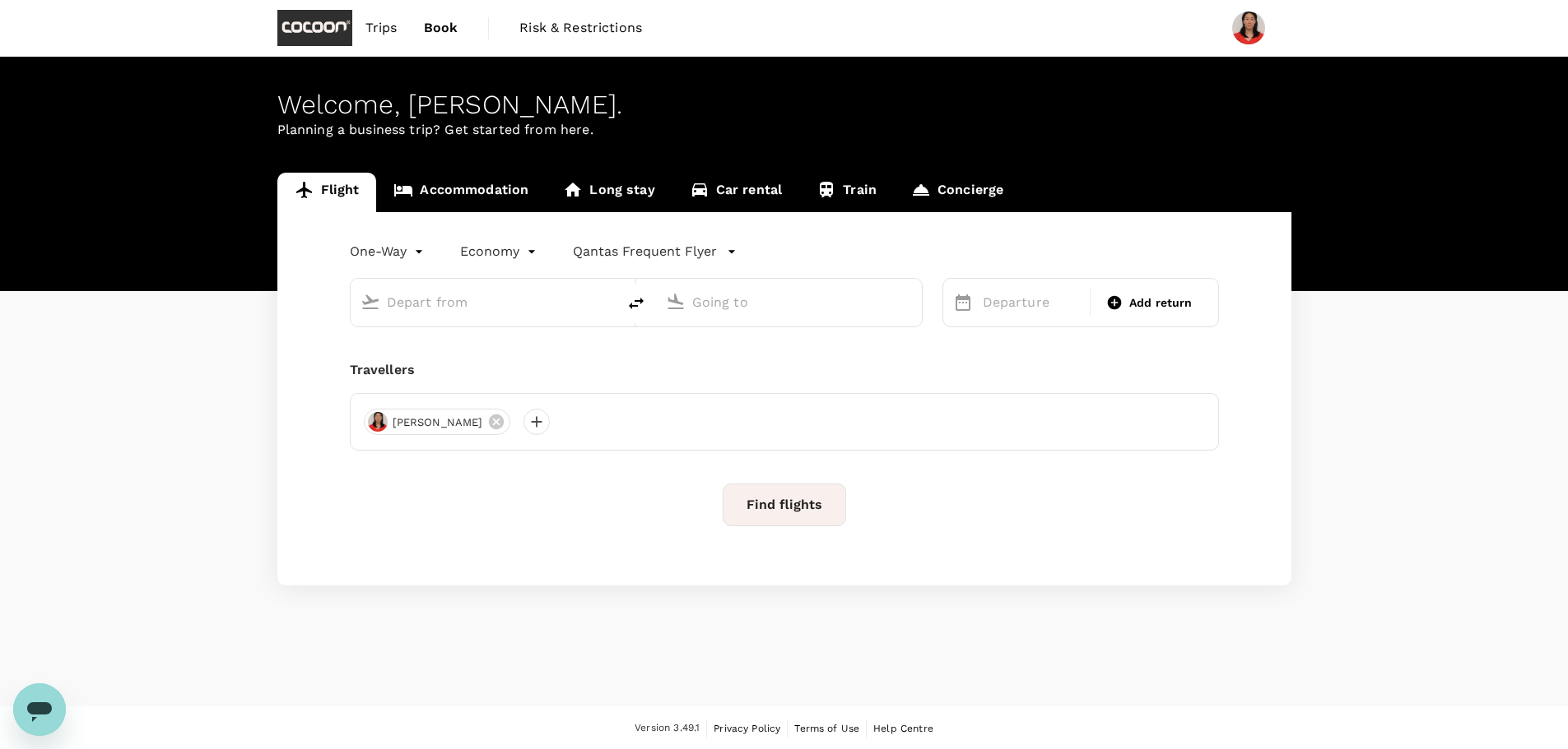
click at [724, 252] on icon "button" at bounding box center [732, 252] width 17 height 17
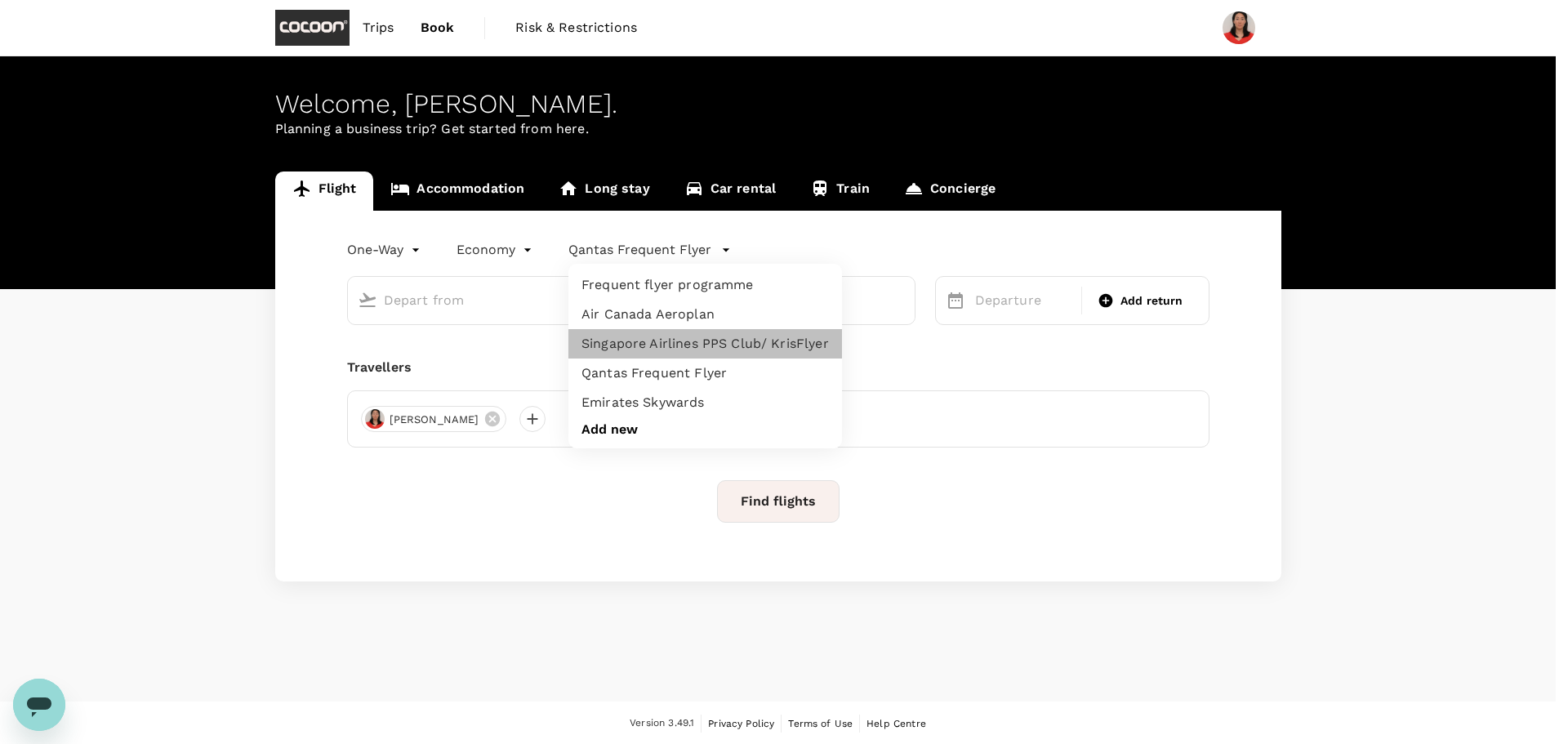
click at [683, 339] on li "Singapore Airlines PPS Club/ KrisFlyer" at bounding box center [706, 344] width 274 height 29
